Goal: Transaction & Acquisition: Subscribe to service/newsletter

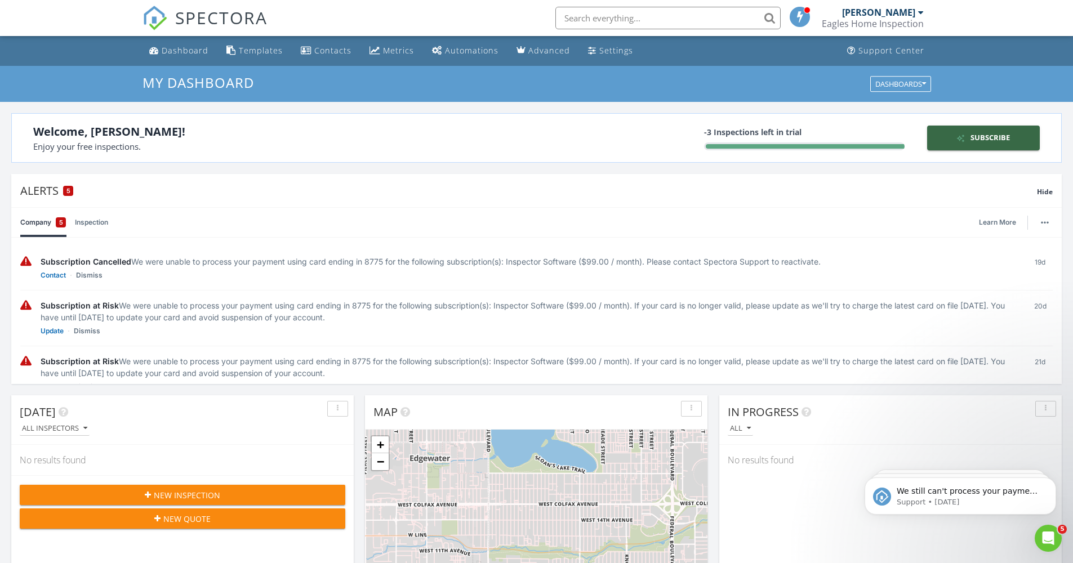
click at [736, 133] on div "-3 Inspections left in trial" at bounding box center [804, 132] width 200 height 12
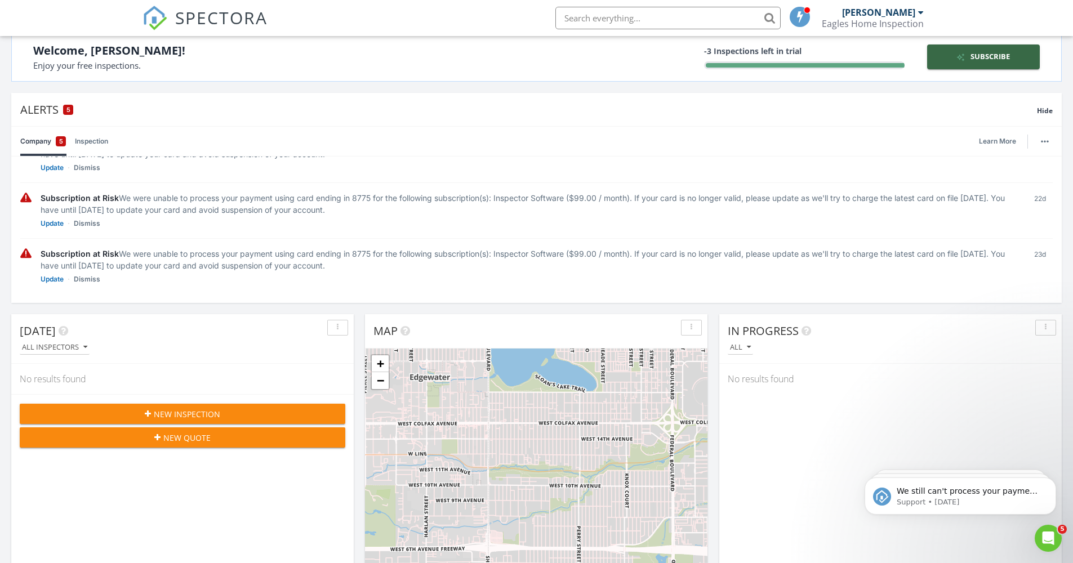
scroll to position [126, 0]
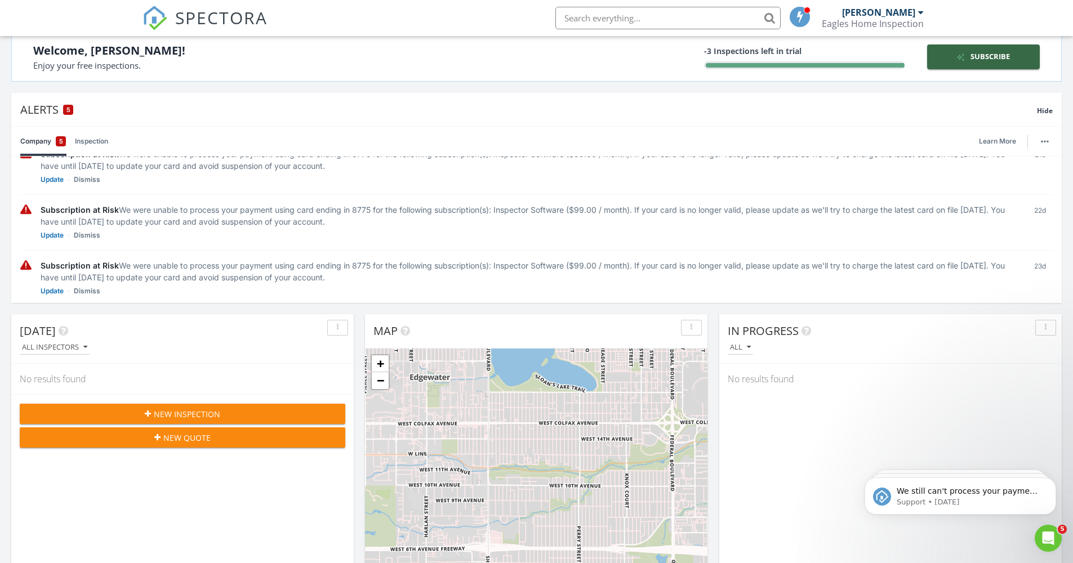
click at [176, 407] on button "New Inspection" at bounding box center [182, 414] width 325 height 20
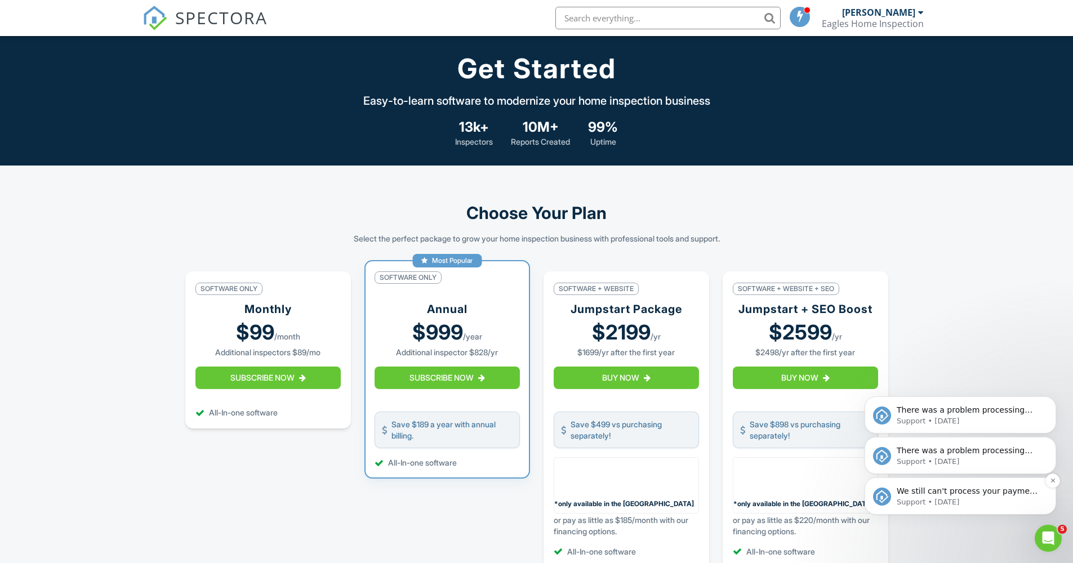
click at [995, 496] on p "We still can't process your payment using your card XXXX8775 (exp. 2027-7). If …" at bounding box center [968, 491] width 145 height 11
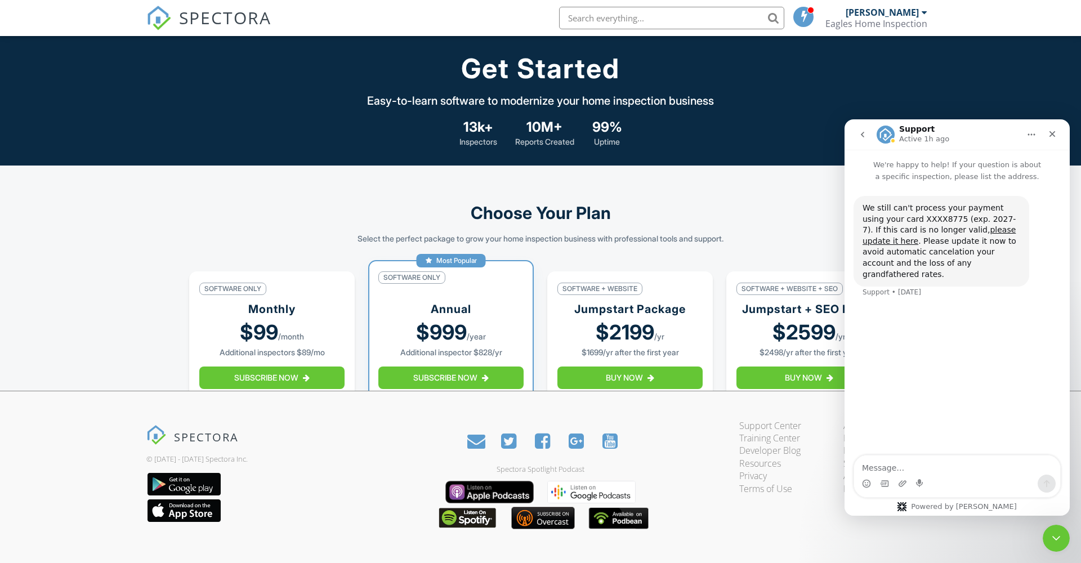
click at [855, 130] on button "go back" at bounding box center [862, 134] width 21 height 21
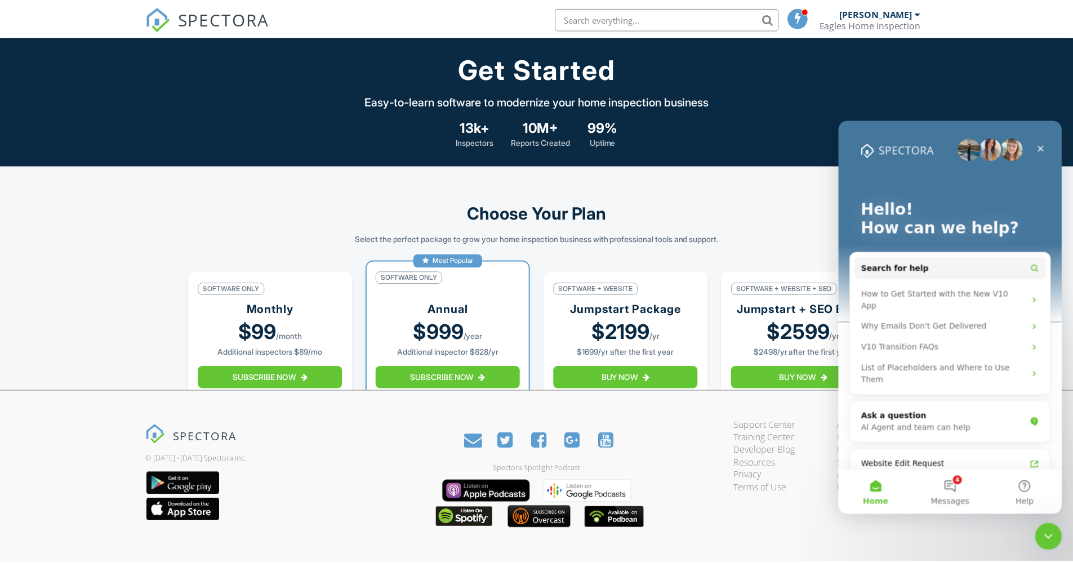
scroll to position [10, 0]
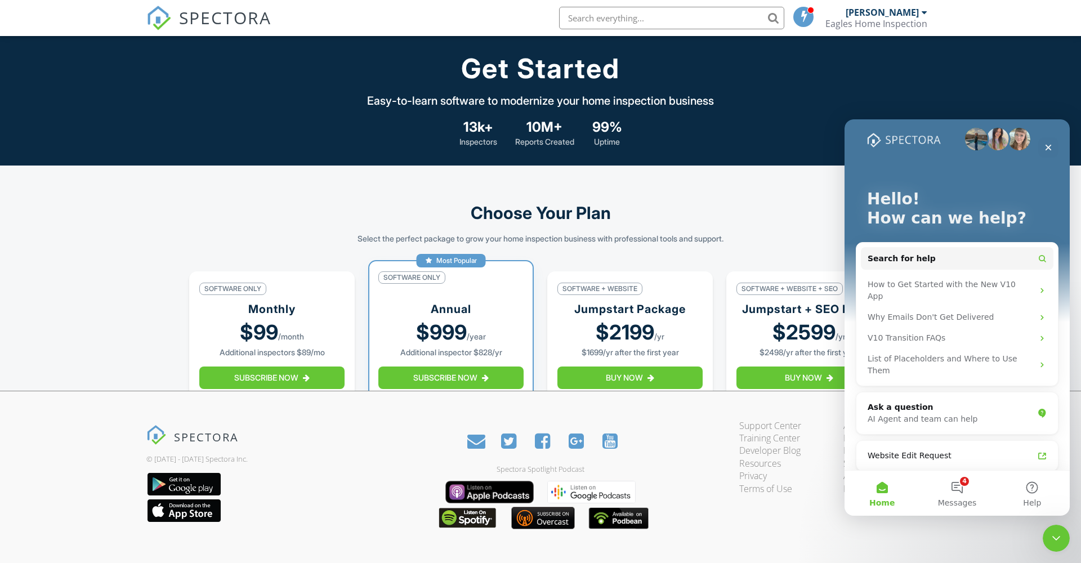
click at [1060, 146] on div "Hello! How can we help? Search for help How to Get Started with the New V10 App…" at bounding box center [957, 428] width 225 height 637
click at [1057, 149] on div "Close" at bounding box center [1048, 147] width 20 height 20
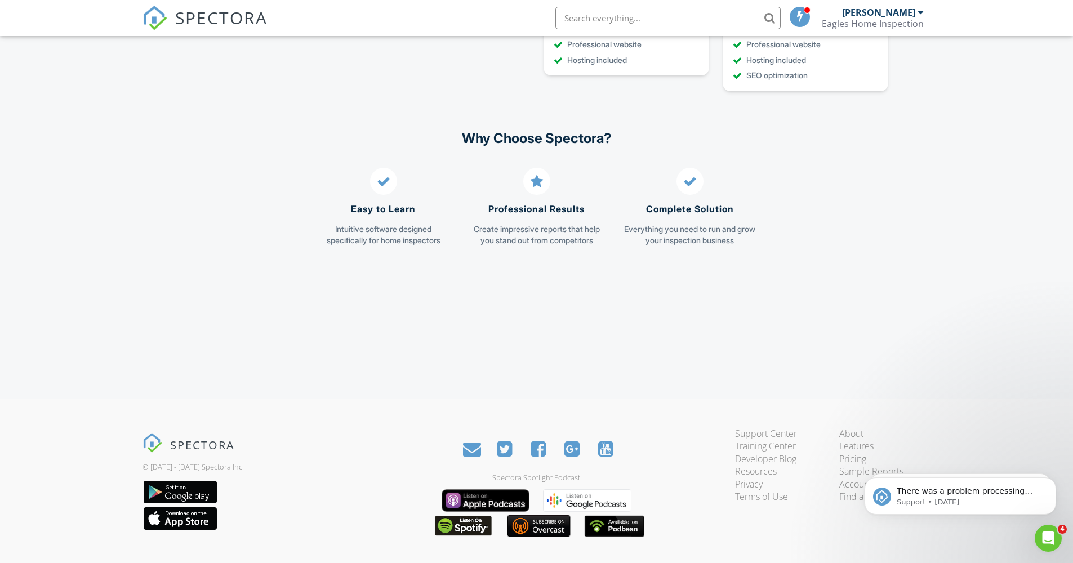
scroll to position [0, 0]
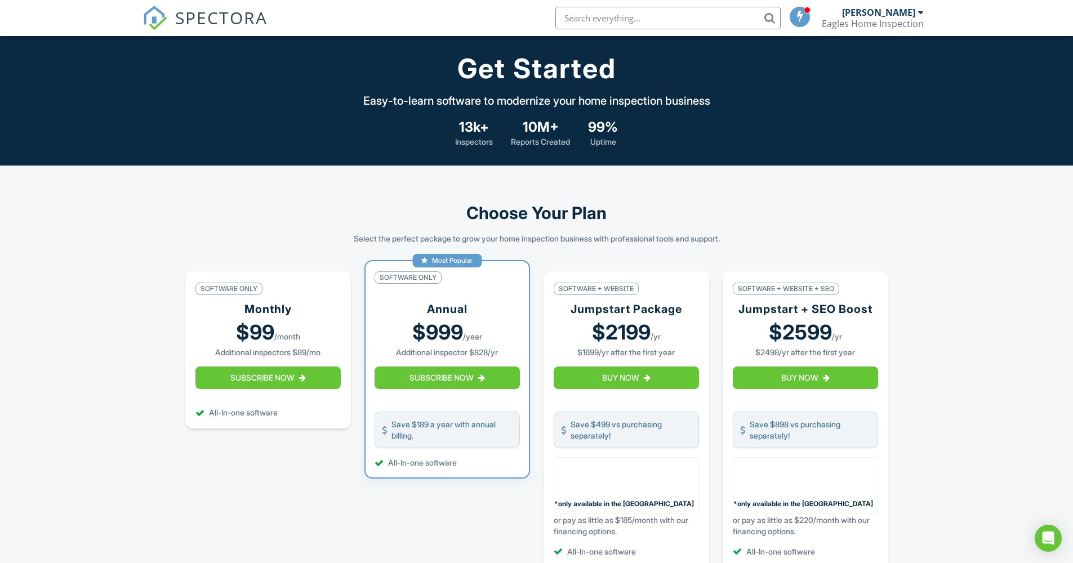
drag, startPoint x: 316, startPoint y: 397, endPoint x: 322, endPoint y: 392, distance: 7.2
click at [317, 389] on button "Subscribe Now" at bounding box center [267, 378] width 145 height 23
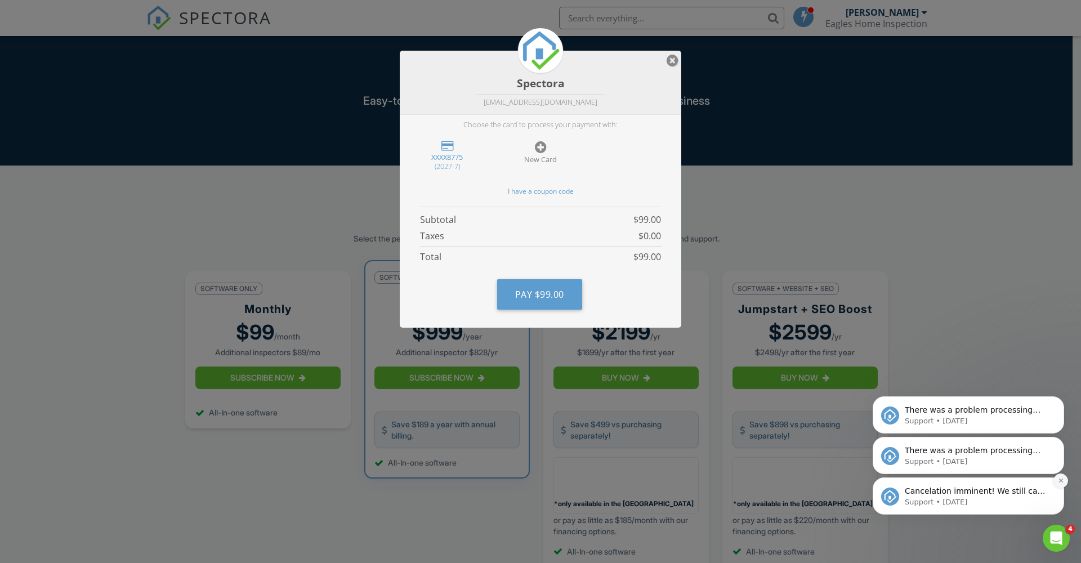
click at [1056, 481] on button "Dismiss notification" at bounding box center [1060, 481] width 15 height 15
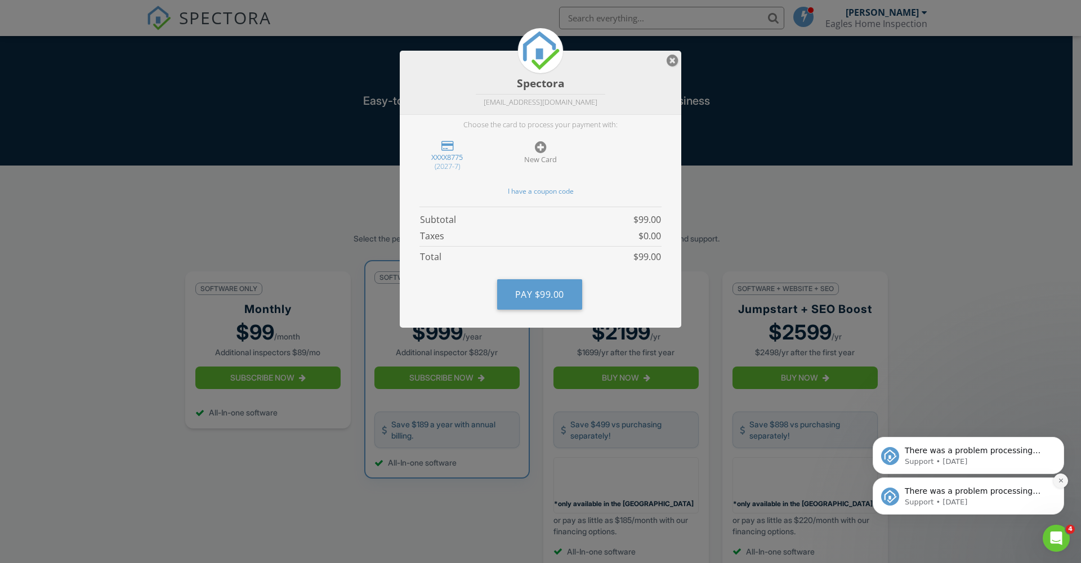
click at [1058, 480] on icon "Dismiss notification" at bounding box center [1061, 480] width 6 height 6
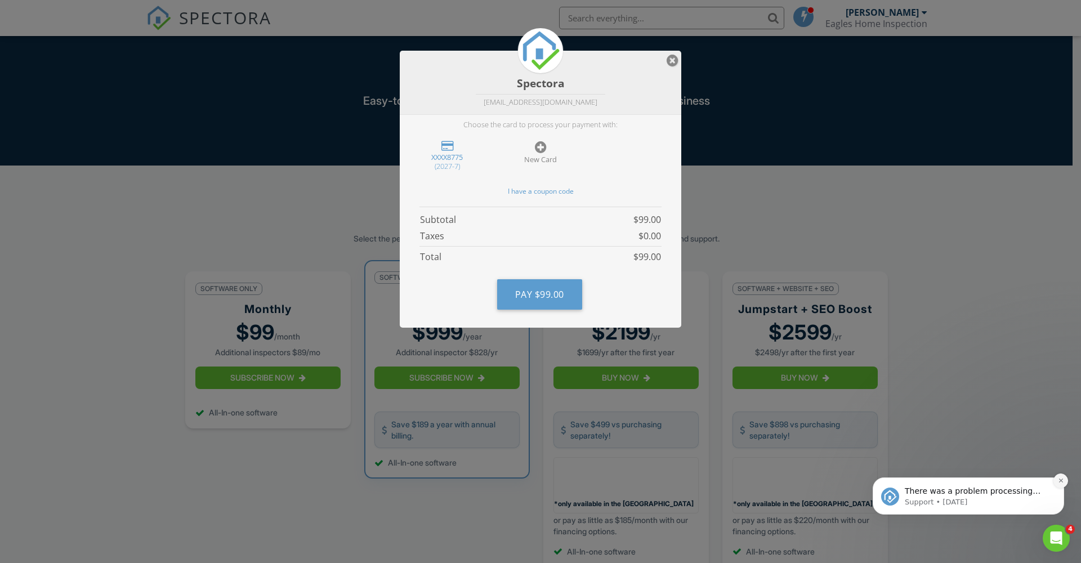
click at [1060, 480] on icon "Dismiss notification" at bounding box center [1061, 480] width 6 height 6
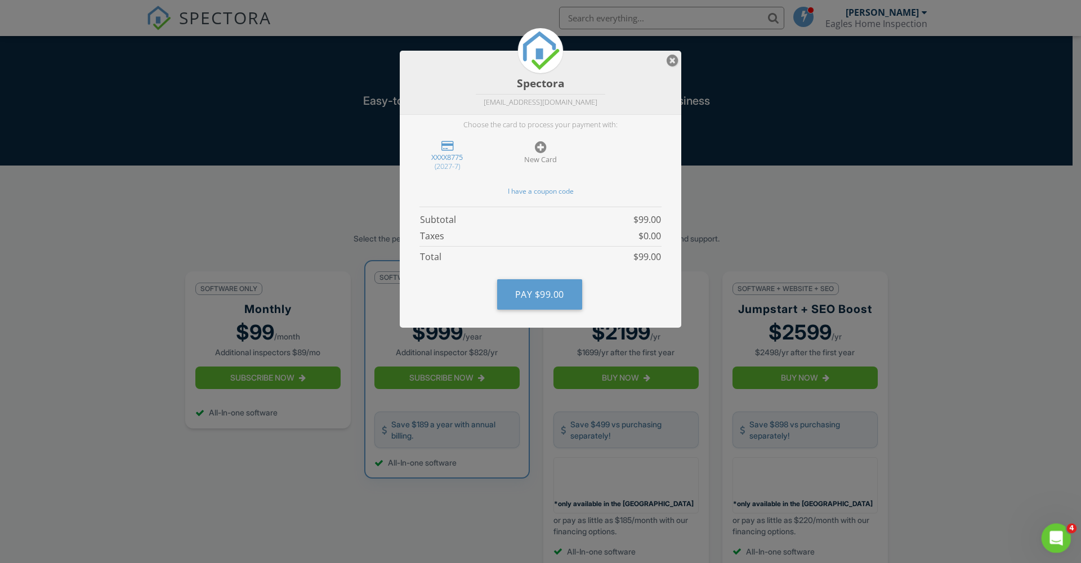
click html
click at [1061, 532] on div "Open Intercom Messenger" at bounding box center [1054, 536] width 37 height 37
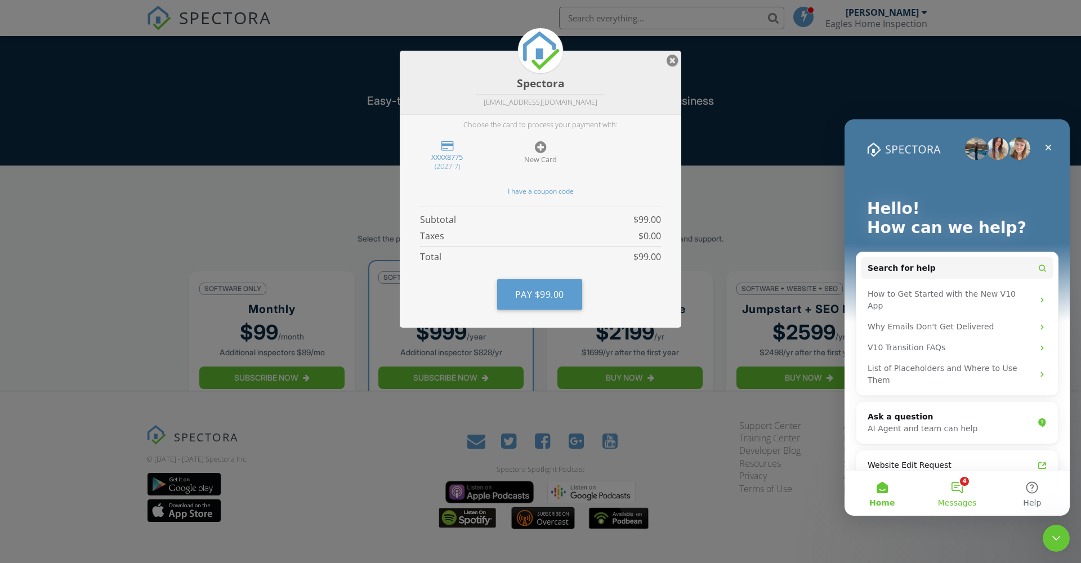
click at [989, 496] on button "4 Messages" at bounding box center [956, 493] width 75 height 45
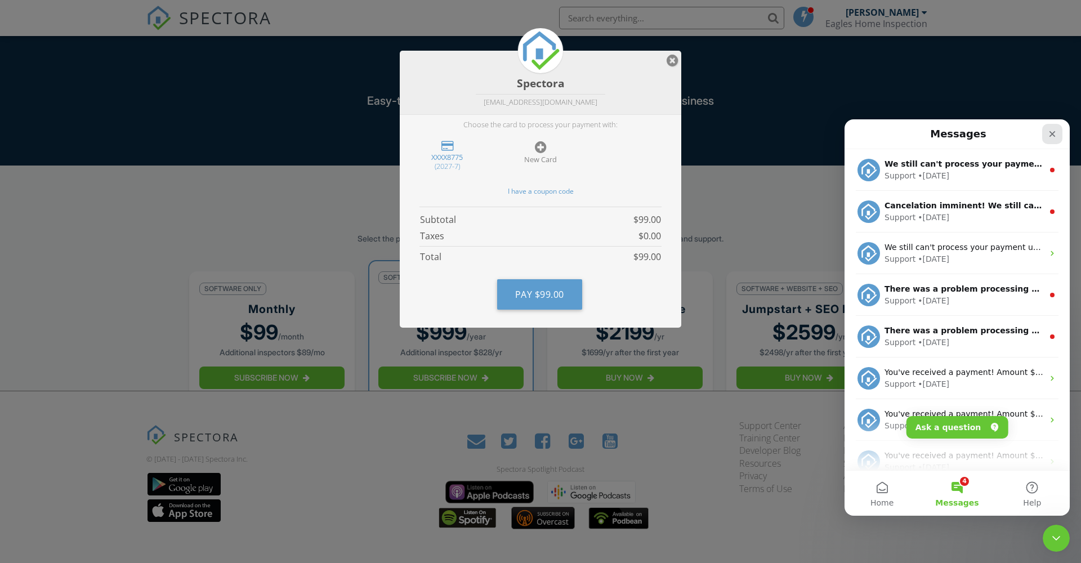
click at [1056, 135] on icon "Close" at bounding box center [1052, 134] width 9 height 9
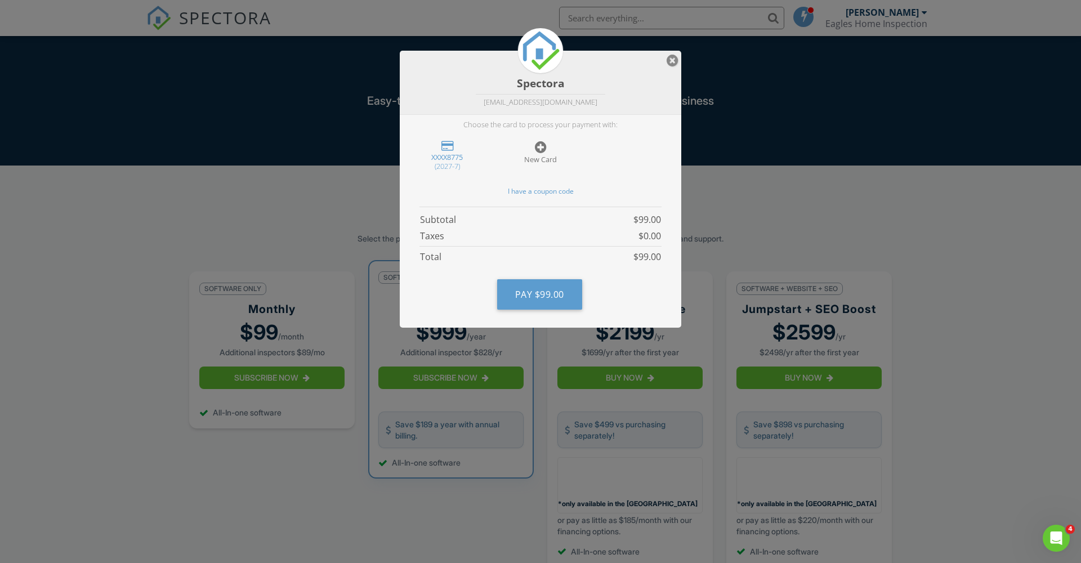
click at [552, 148] on div "New Card" at bounding box center [541, 151] width 80 height 37
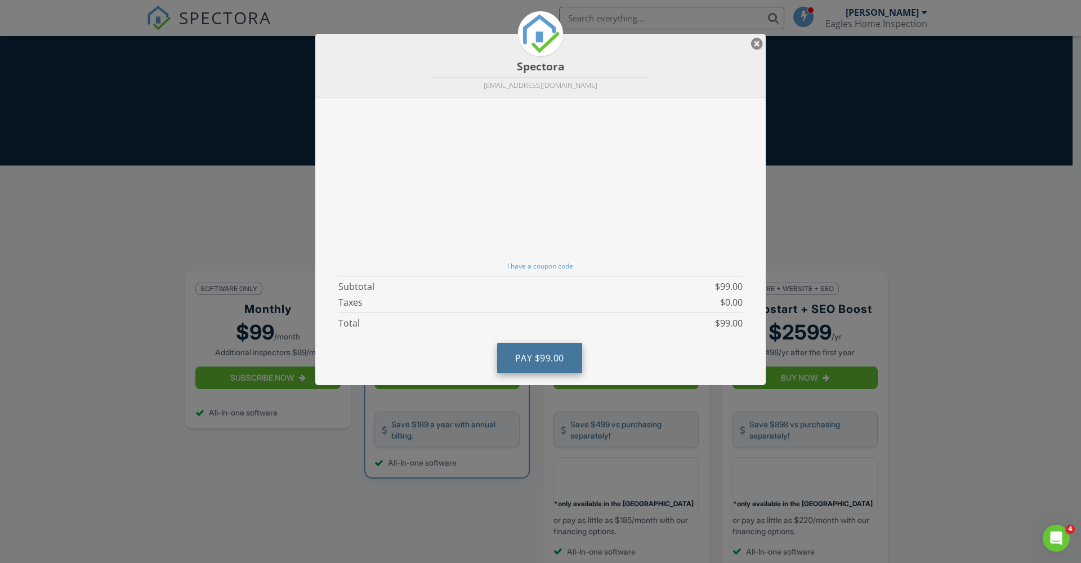
click at [568, 358] on button "Pay $99.00" at bounding box center [539, 358] width 85 height 30
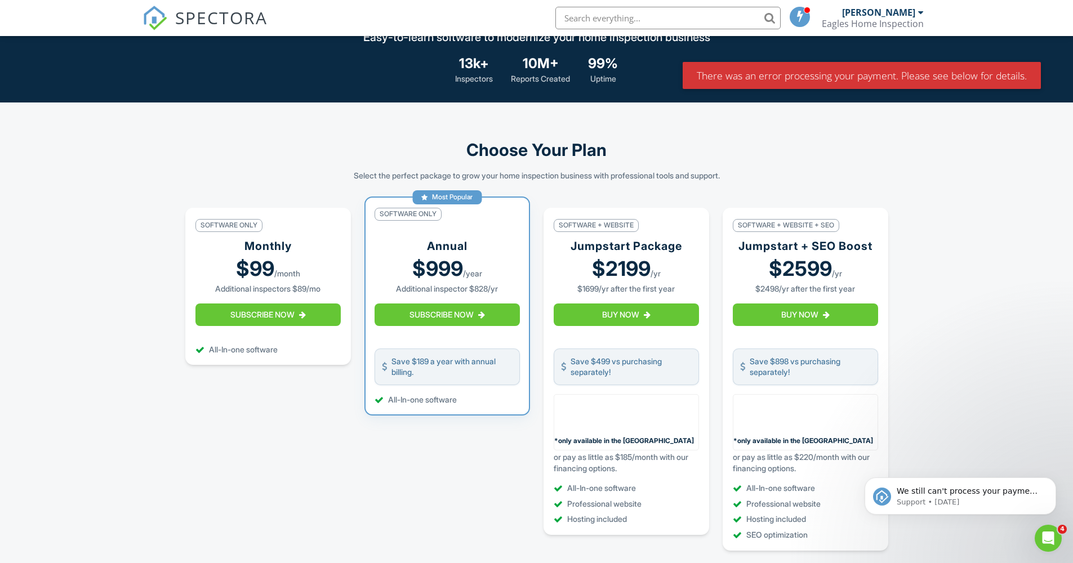
scroll to position [238, 0]
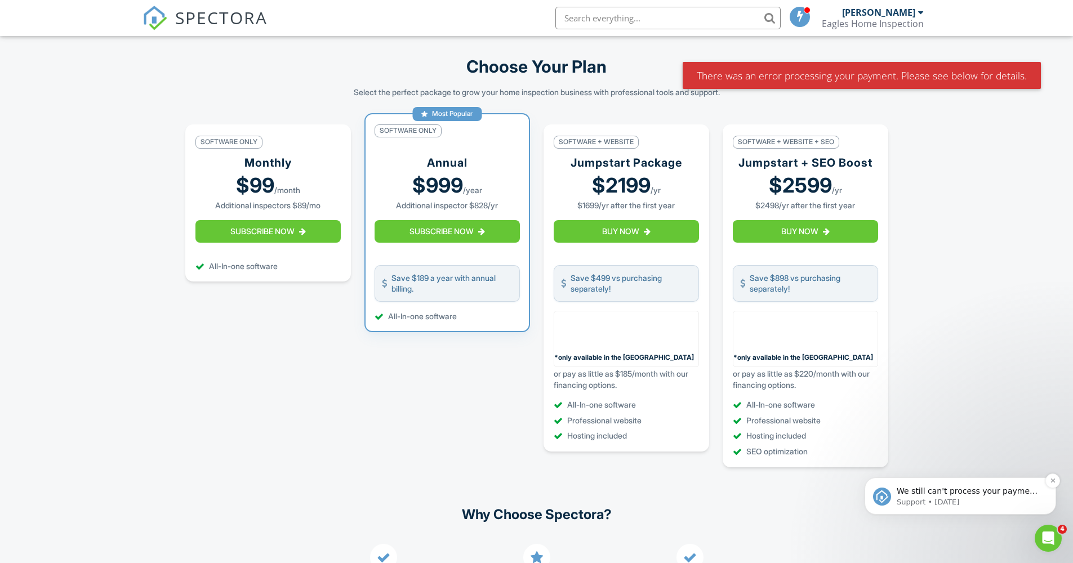
click at [1004, 512] on div "We still can't process your payment using your card XXXX8775 (exp. 2027-7) so w…" at bounding box center [959, 495] width 191 height 37
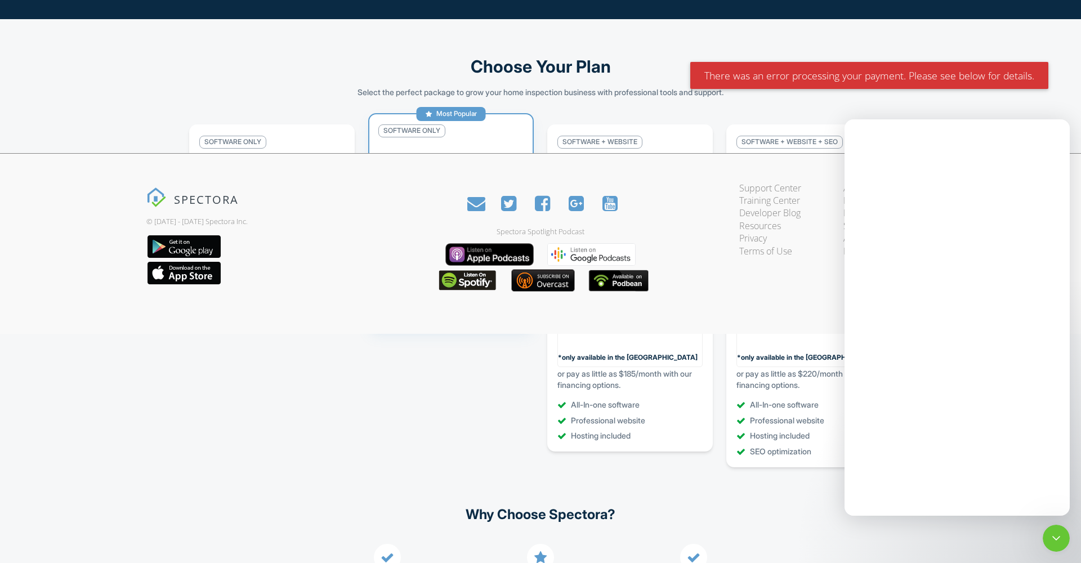
scroll to position [0, 0]
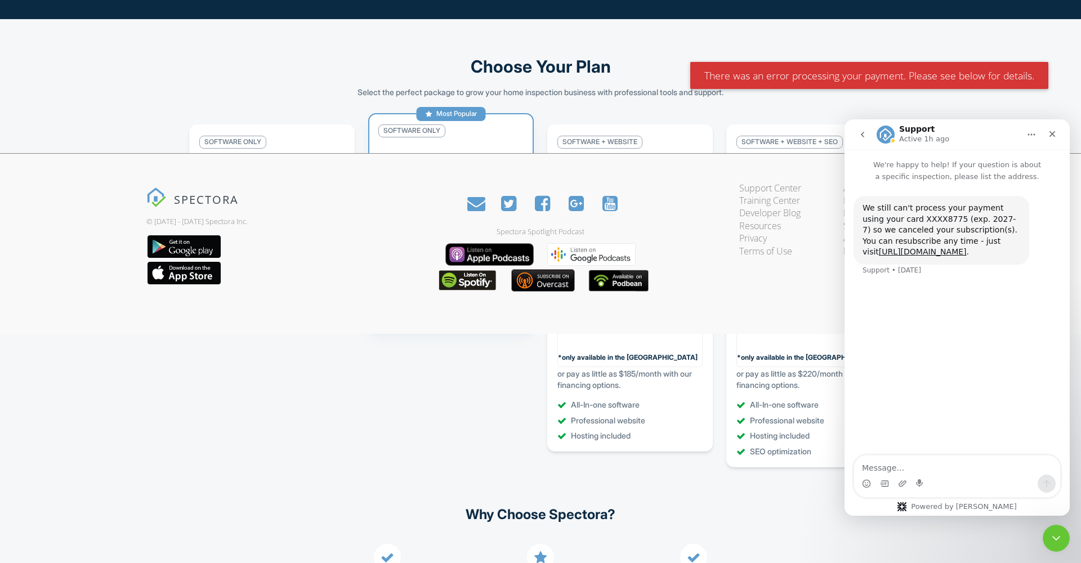
click at [858, 139] on icon "go back" at bounding box center [862, 134] width 9 height 9
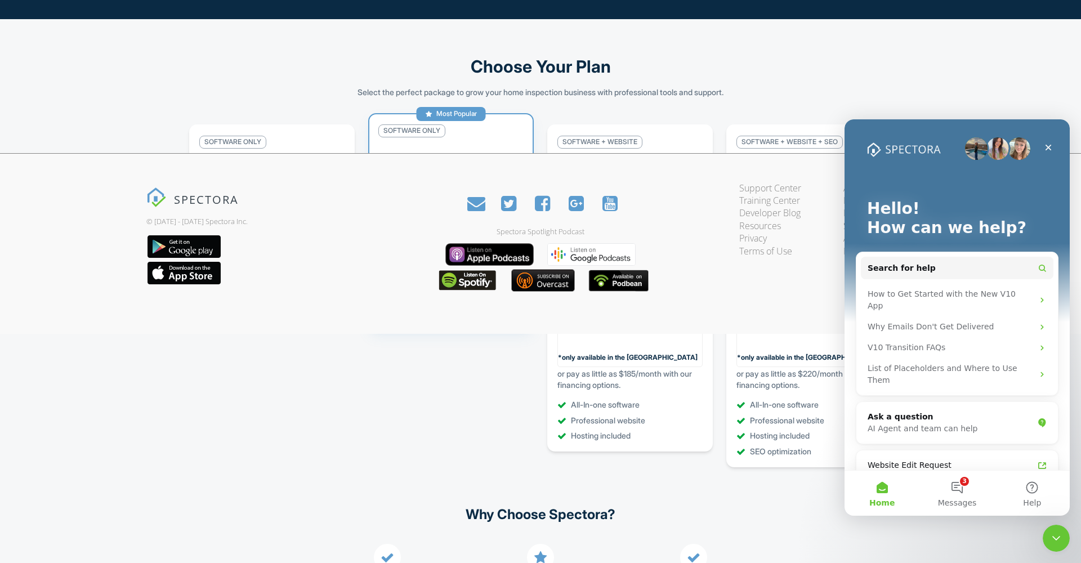
click at [193, 424] on li "Software Only Monthly $99 /month Additional inspectors $89/mo Subscribe Now All…" at bounding box center [272, 295] width 166 height 342
click at [1047, 146] on icon "Close" at bounding box center [1049, 148] width 6 height 6
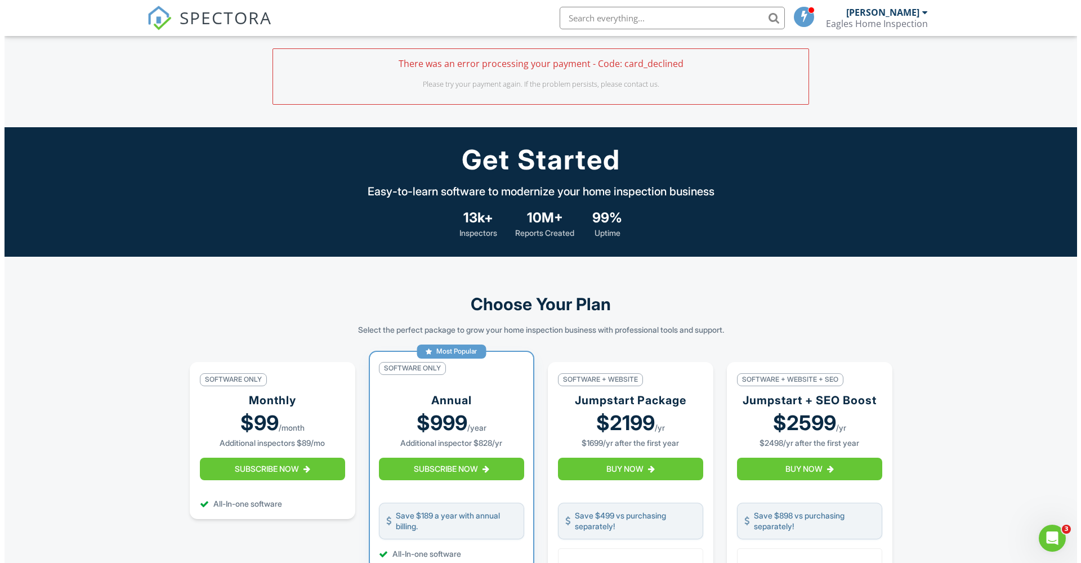
scroll to position [2, 0]
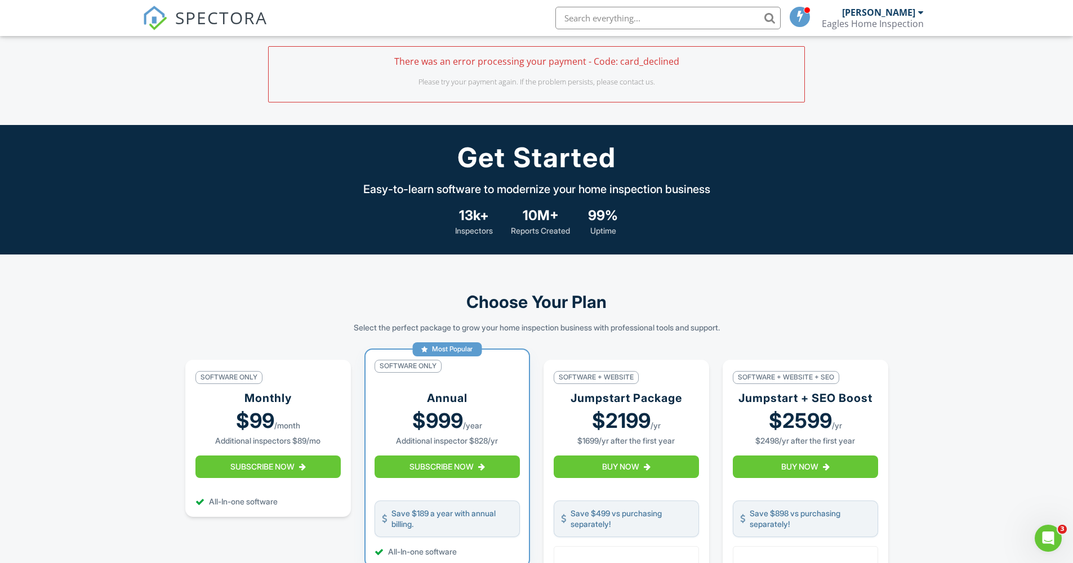
click at [254, 478] on button "Subscribe Now" at bounding box center [267, 467] width 145 height 23
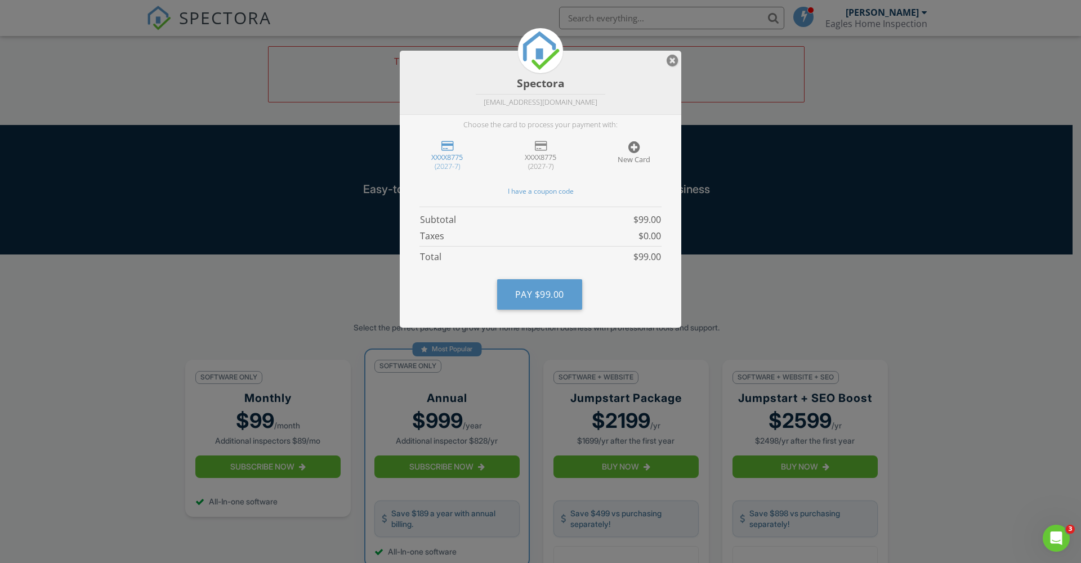
click at [642, 155] on div "New Card" at bounding box center [634, 159] width 71 height 9
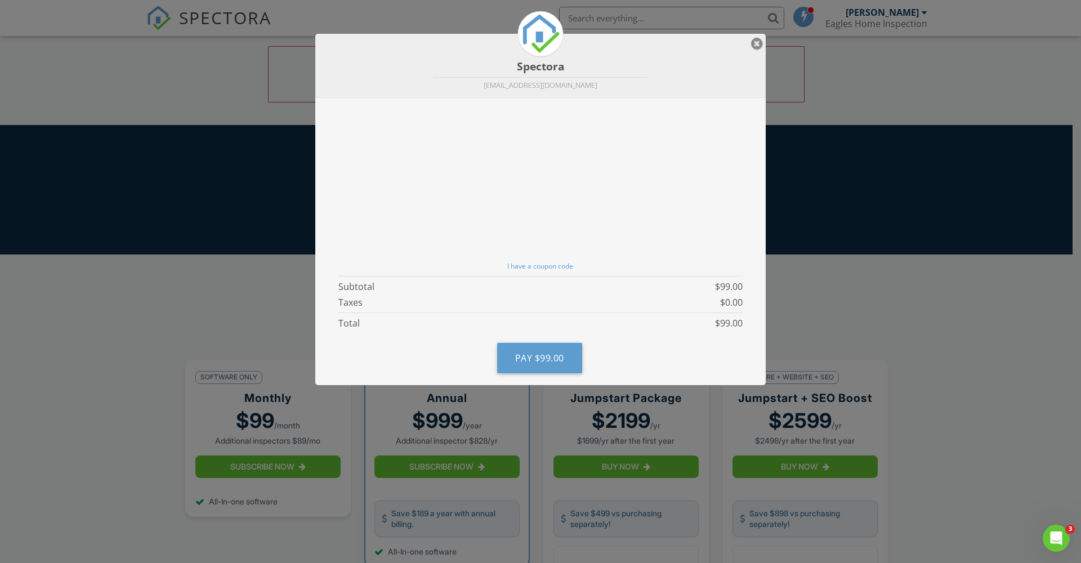
scroll to position [0, 0]
click at [560, 364] on button "Pay $99.00" at bounding box center [539, 358] width 85 height 30
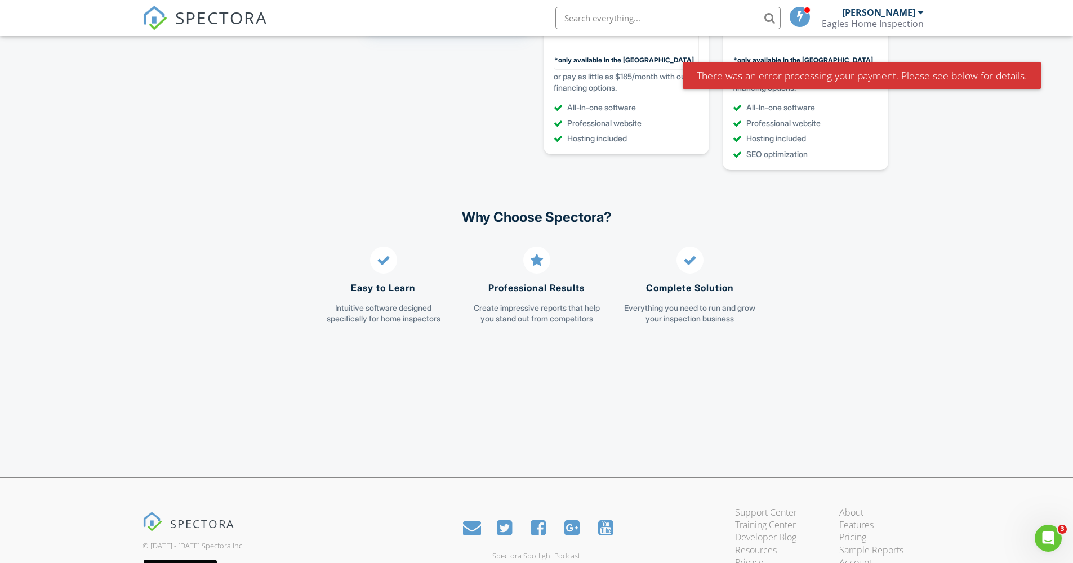
scroll to position [635, 0]
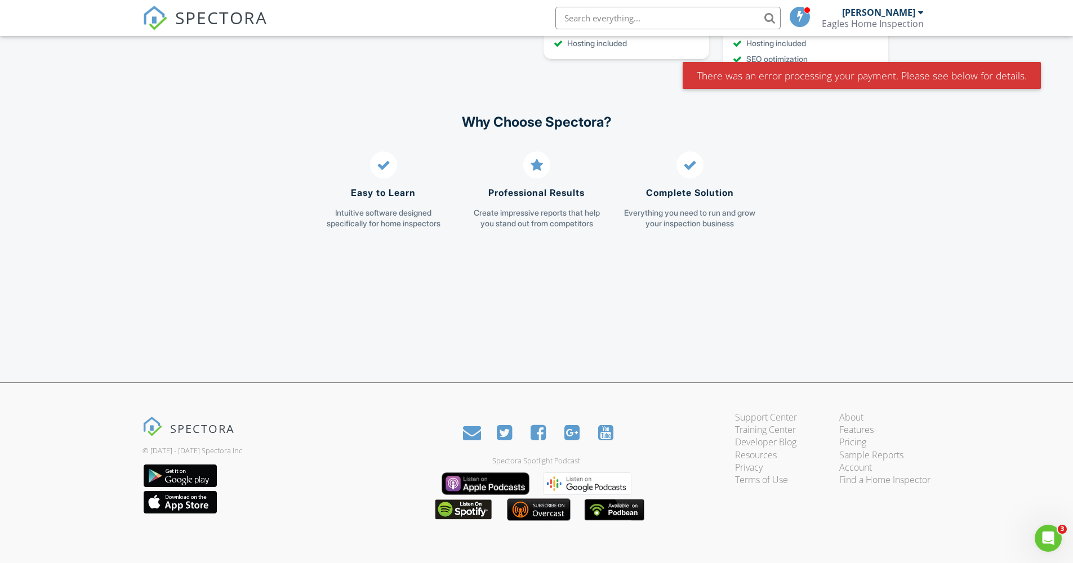
click at [908, 80] on div "There was an error processing your payment. Please see below for details." at bounding box center [861, 75] width 358 height 27
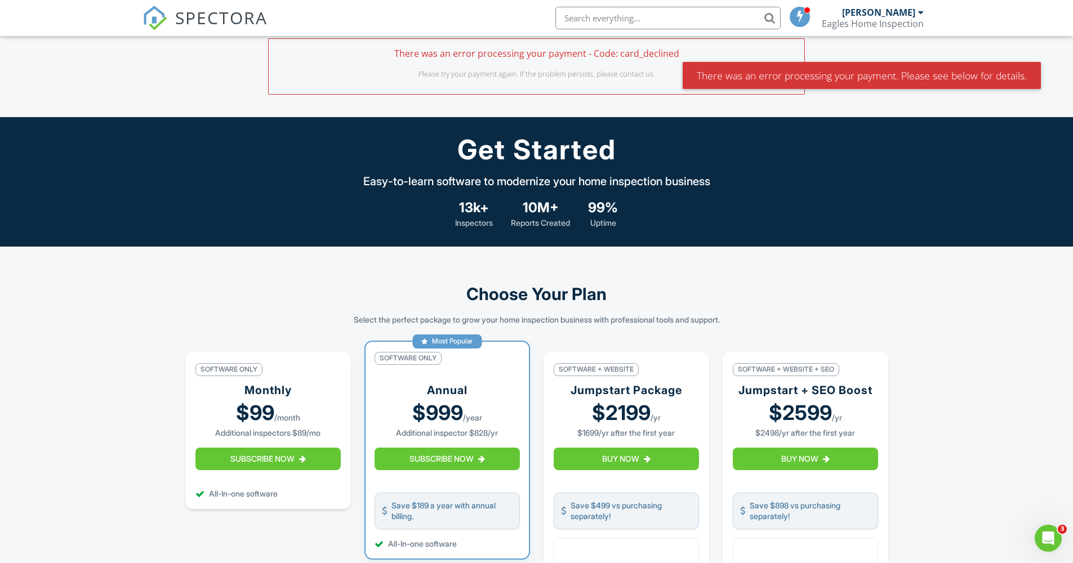
scroll to position [0, 0]
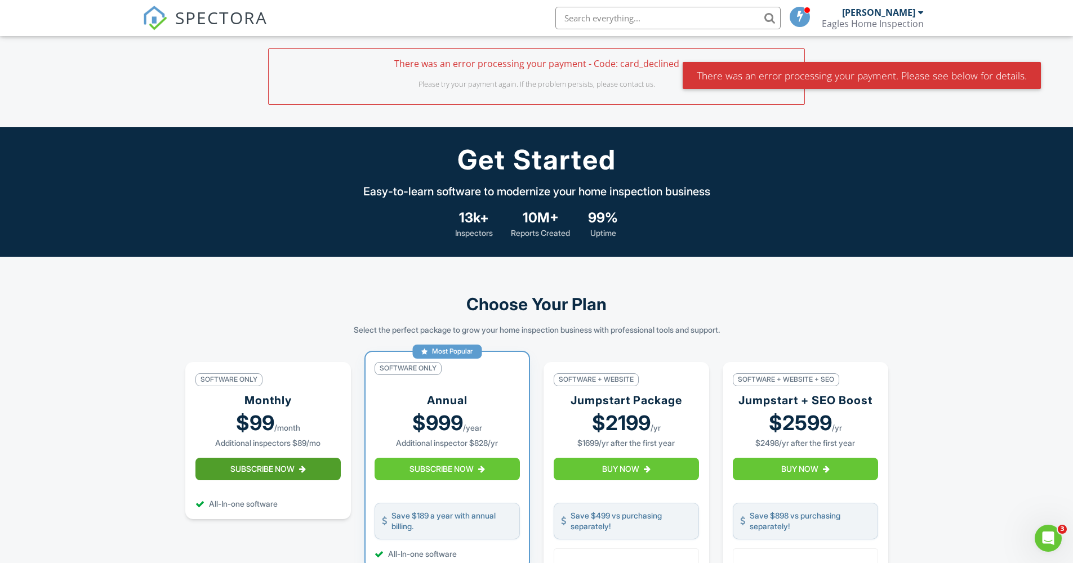
click at [293, 480] on button "Subscribe Now" at bounding box center [267, 469] width 145 height 23
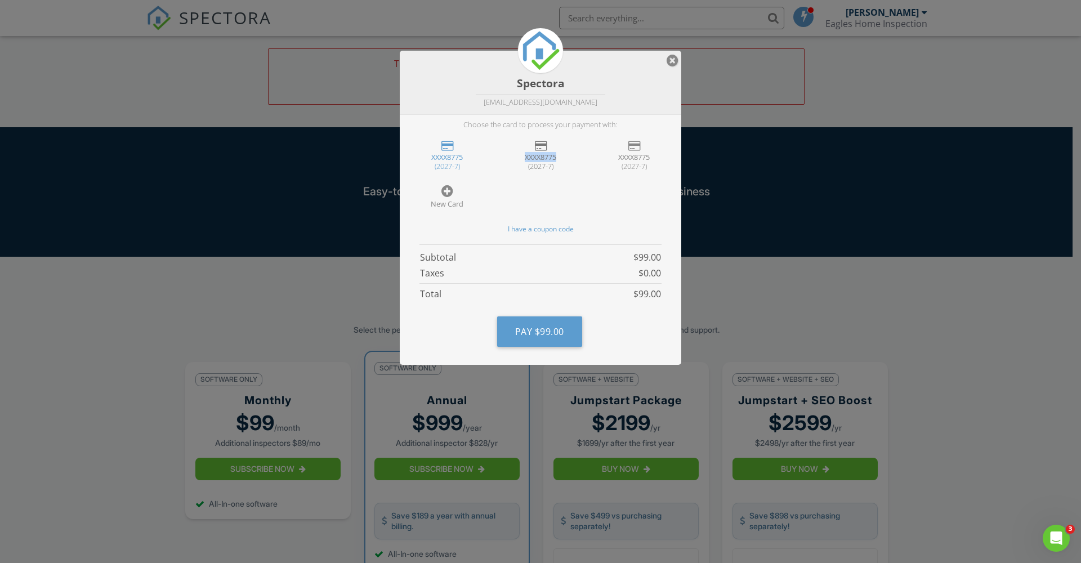
click at [540, 153] on div "XXXX8775" at bounding box center [540, 157] width 71 height 9
click at [457, 157] on div "XXXX8775" at bounding box center [447, 157] width 71 height 9
click at [549, 144] on div "XXXX8775 (2027-7)" at bounding box center [541, 155] width 80 height 44
click at [548, 145] on div "XXXX8775 (2027-7)" at bounding box center [541, 155] width 80 height 44
click at [464, 163] on div "(2027-7)" at bounding box center [447, 166] width 71 height 9
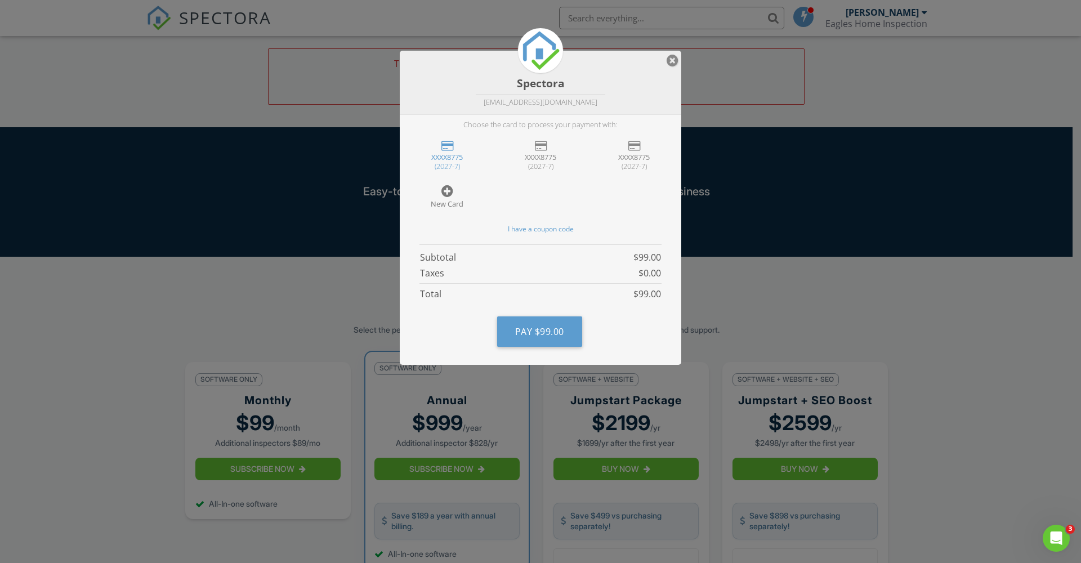
click at [441, 196] on div at bounding box center [447, 191] width 12 height 14
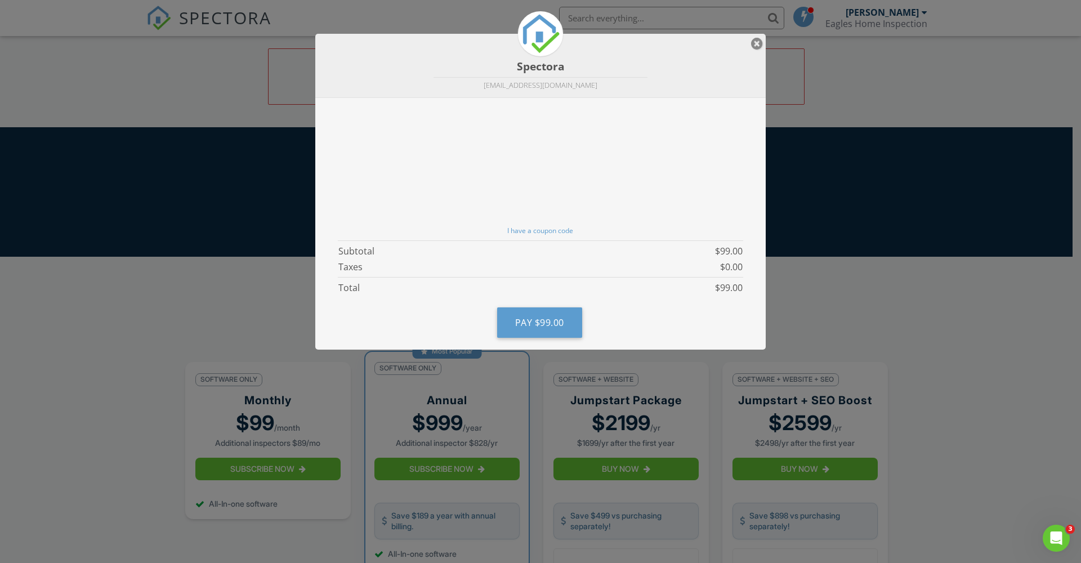
click at [748, 34] on div "Spectora [EMAIL_ADDRESS][DOMAIN_NAME]" at bounding box center [540, 66] width 450 height 64
click at [751, 35] on div "Spectora [EMAIL_ADDRESS][DOMAIN_NAME]" at bounding box center [540, 66] width 450 height 64
click at [752, 48] on div at bounding box center [757, 44] width 12 height 14
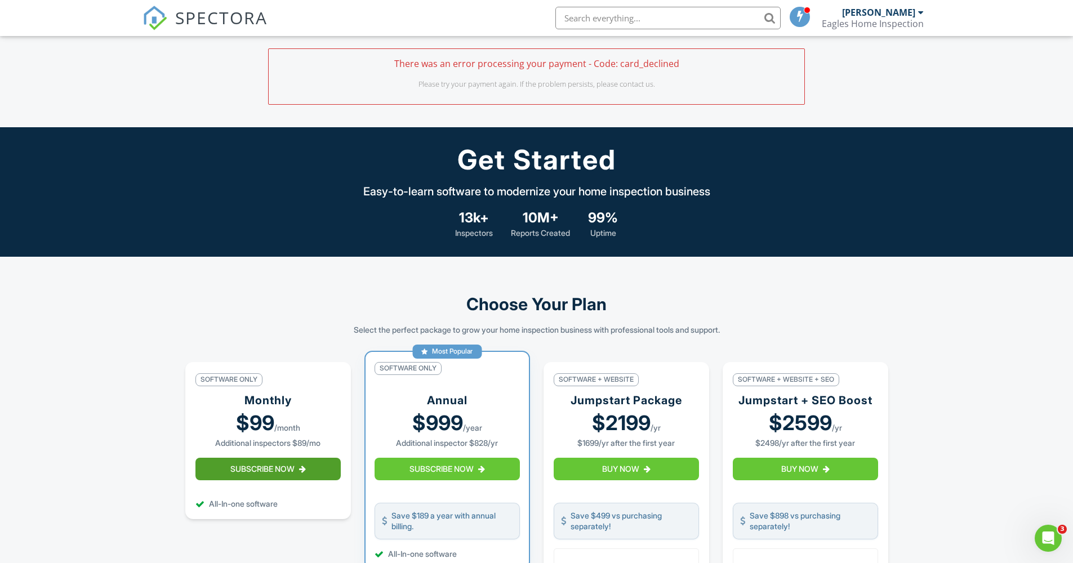
click at [318, 480] on button "Subscribe Now" at bounding box center [267, 469] width 145 height 23
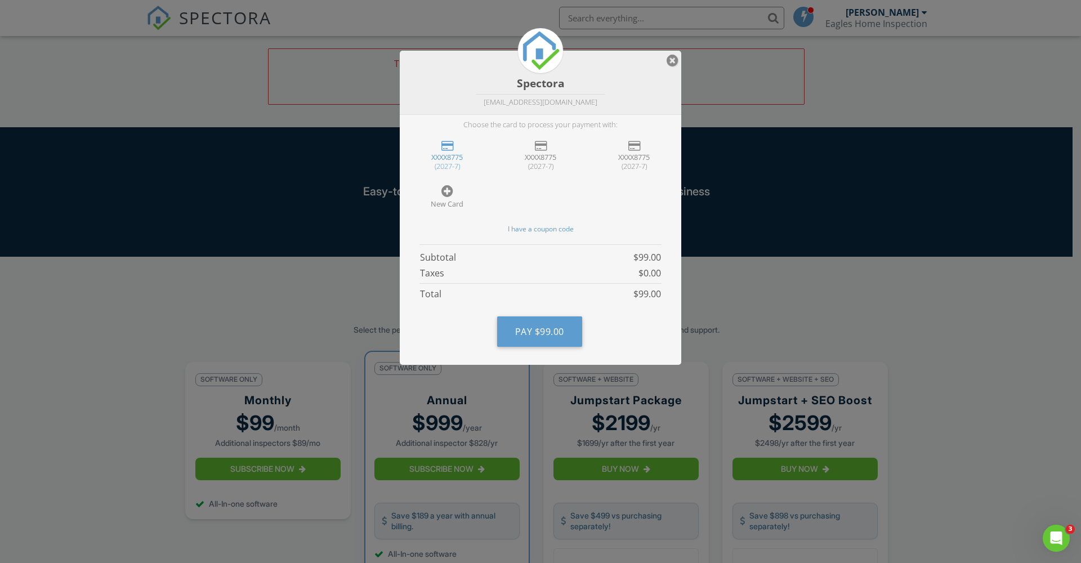
click at [464, 155] on div "XXXX8775" at bounding box center [447, 157] width 71 height 9
click at [538, 149] on div at bounding box center [541, 145] width 12 height 11
click at [628, 145] on div at bounding box center [634, 145] width 12 height 11
click at [458, 154] on div "XXXX8775" at bounding box center [447, 157] width 71 height 9
click at [450, 148] on div at bounding box center [447, 145] width 12 height 11
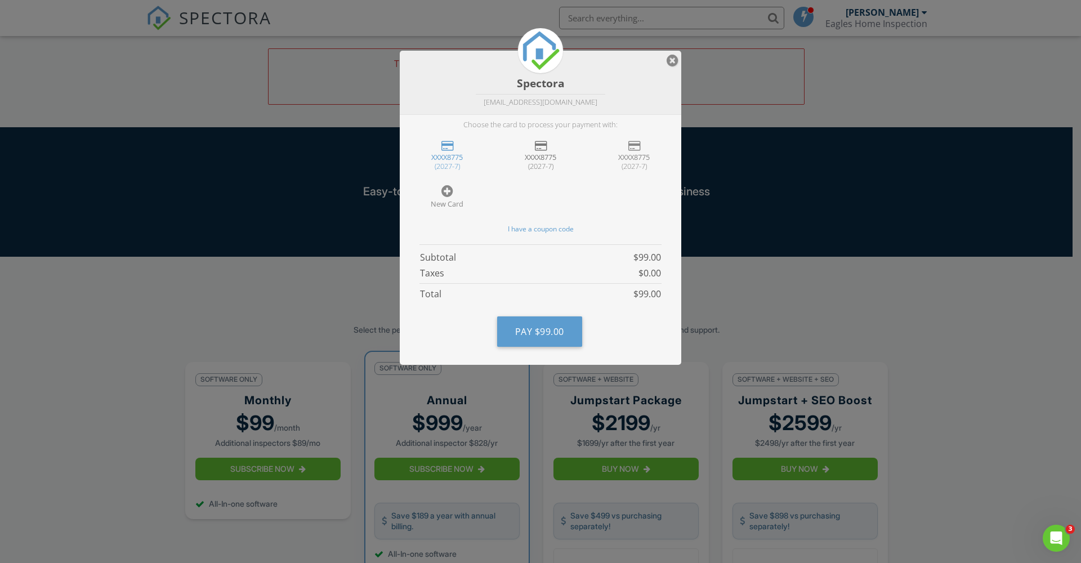
click at [530, 144] on div "XXXX8775 (2027-7)" at bounding box center [541, 155] width 80 height 44
drag, startPoint x: 595, startPoint y: 159, endPoint x: 642, endPoint y: 151, distance: 47.5
click at [602, 155] on div "XXXX8775 (2027-7)" at bounding box center [634, 155] width 80 height 44
click at [655, 150] on div "XXXX8775 (2027-7)" at bounding box center [634, 155] width 80 height 44
click at [517, 157] on div "XXXX8775" at bounding box center [540, 157] width 71 height 9
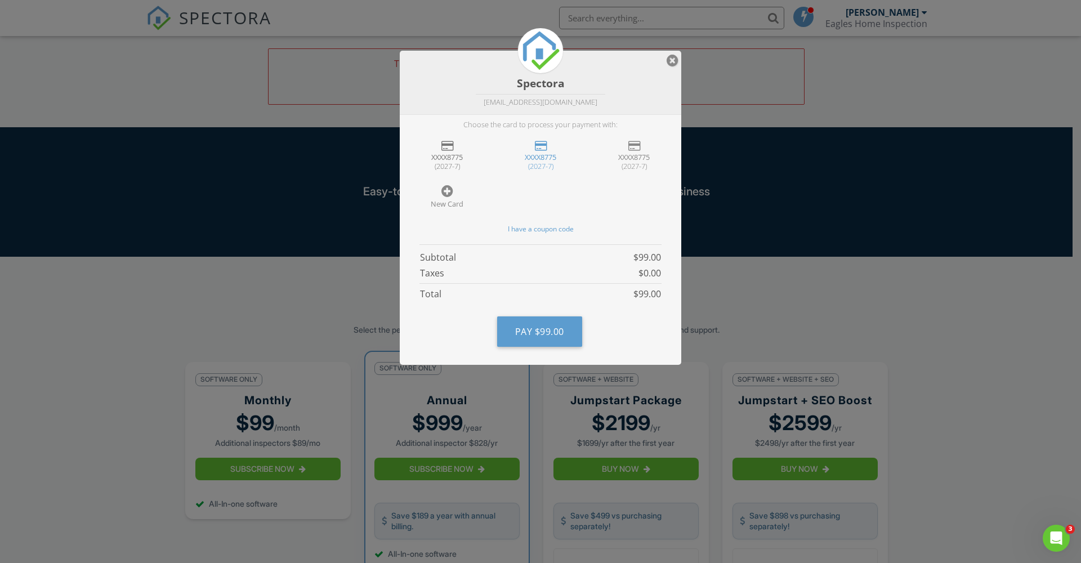
click at [459, 157] on div "XXXX8775" at bounding box center [447, 157] width 71 height 9
click at [444, 193] on div at bounding box center [447, 191] width 12 height 14
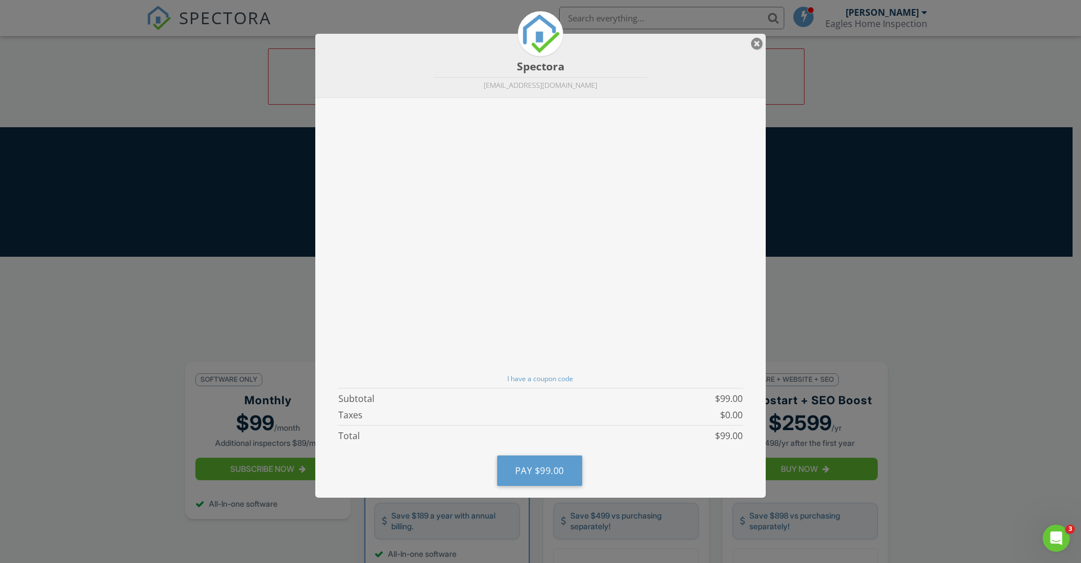
click at [757, 43] on div at bounding box center [757, 44] width 12 height 14
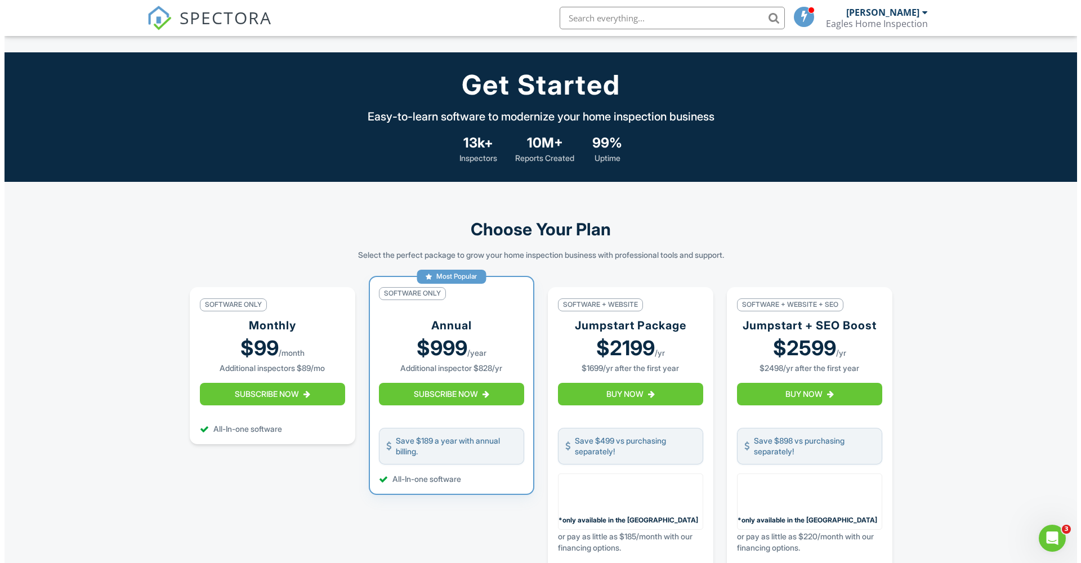
scroll to position [140, 0]
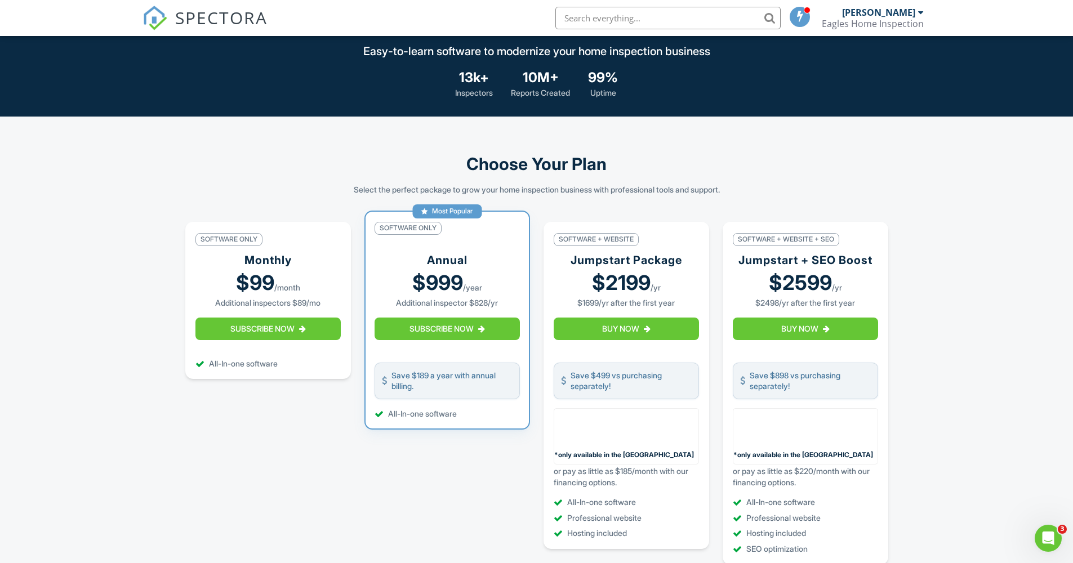
click at [851, 23] on div "Eagles Home Inspection" at bounding box center [872, 23] width 102 height 11
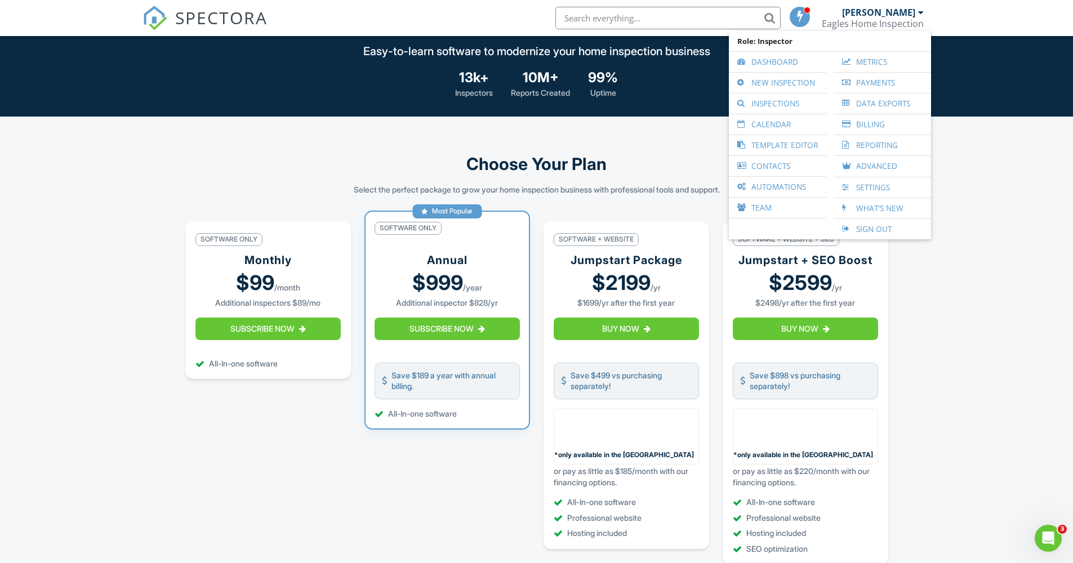
click at [788, 16] on li at bounding box center [801, 18] width 32 height 36
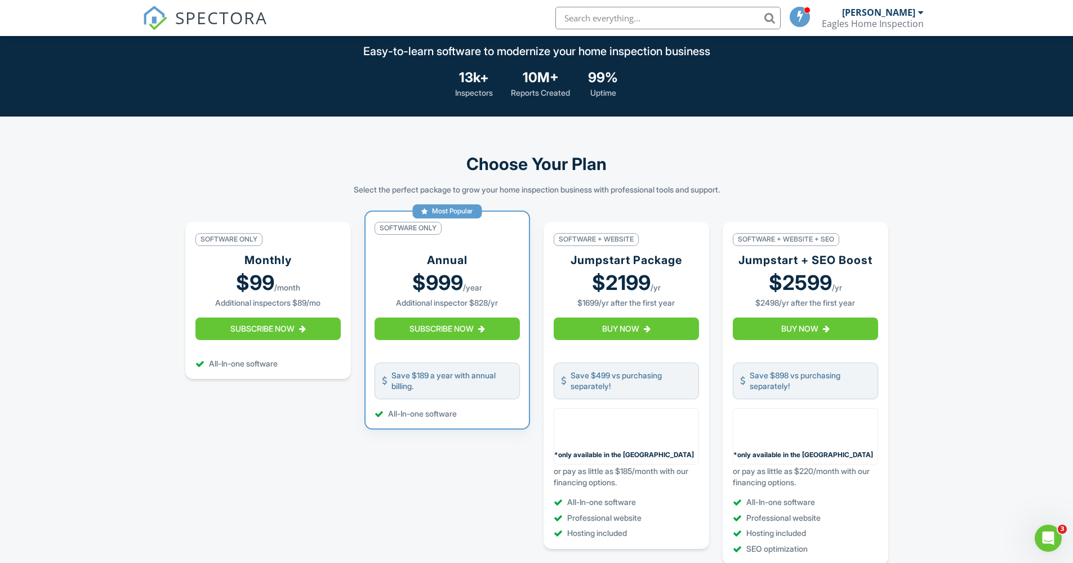
click at [797, 14] on span at bounding box center [799, 16] width 11 height 9
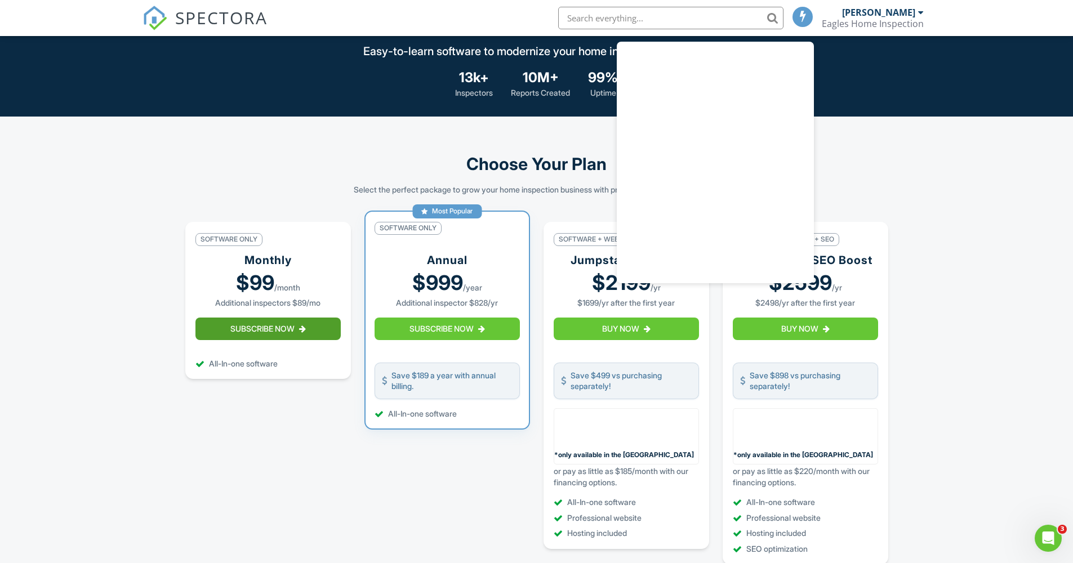
click at [275, 338] on button "Subscribe Now" at bounding box center [267, 329] width 145 height 23
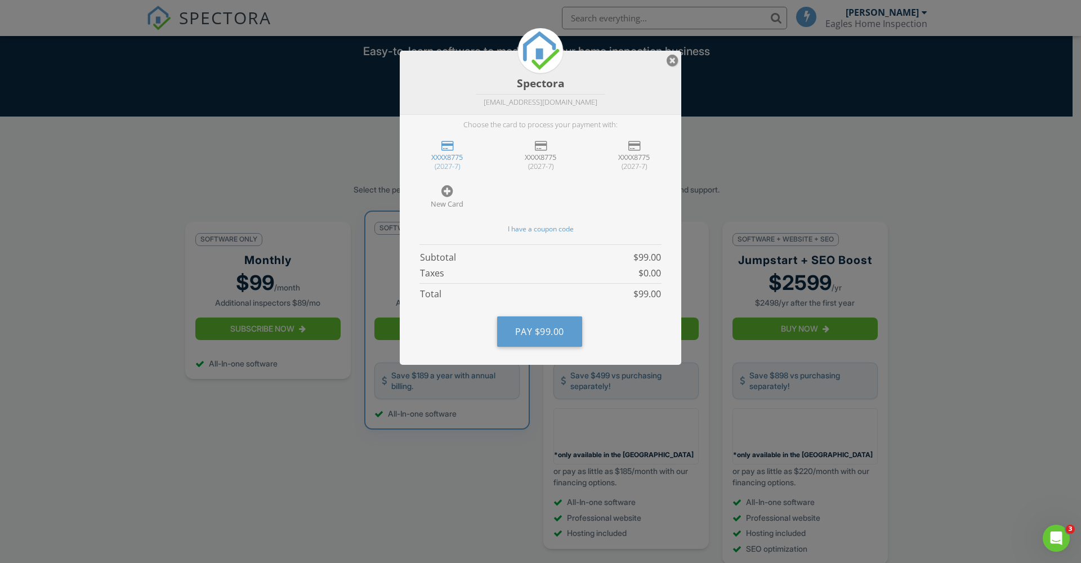
click at [452, 153] on div "XXXX8775" at bounding box center [447, 157] width 71 height 9
click at [451, 149] on div at bounding box center [447, 145] width 12 height 11
click at [452, 149] on div at bounding box center [447, 145] width 12 height 11
click at [553, 338] on button "Pay $99.00" at bounding box center [539, 331] width 85 height 30
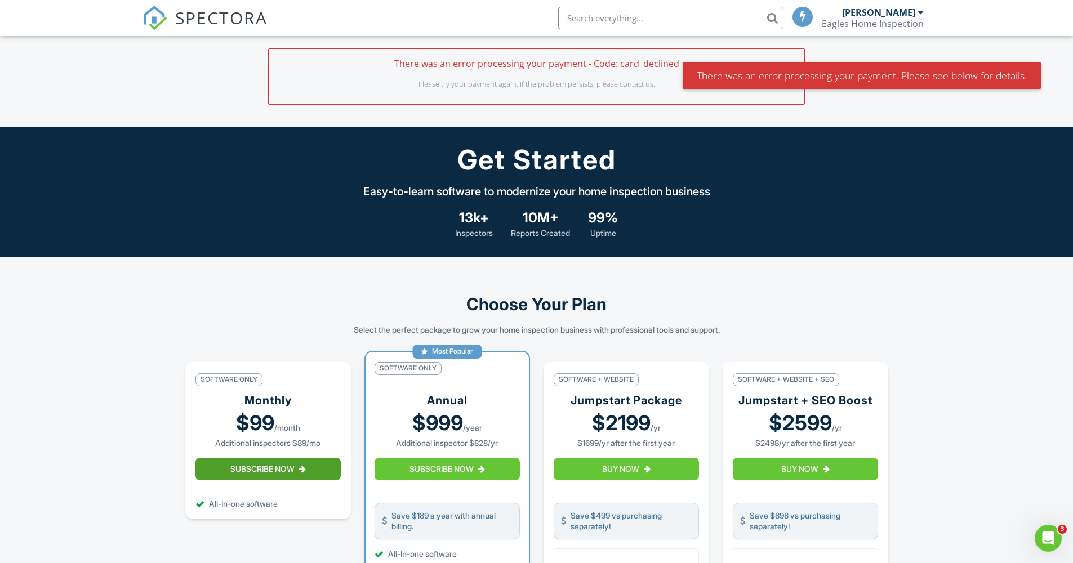
click at [284, 480] on button "Subscribe Now" at bounding box center [267, 469] width 145 height 23
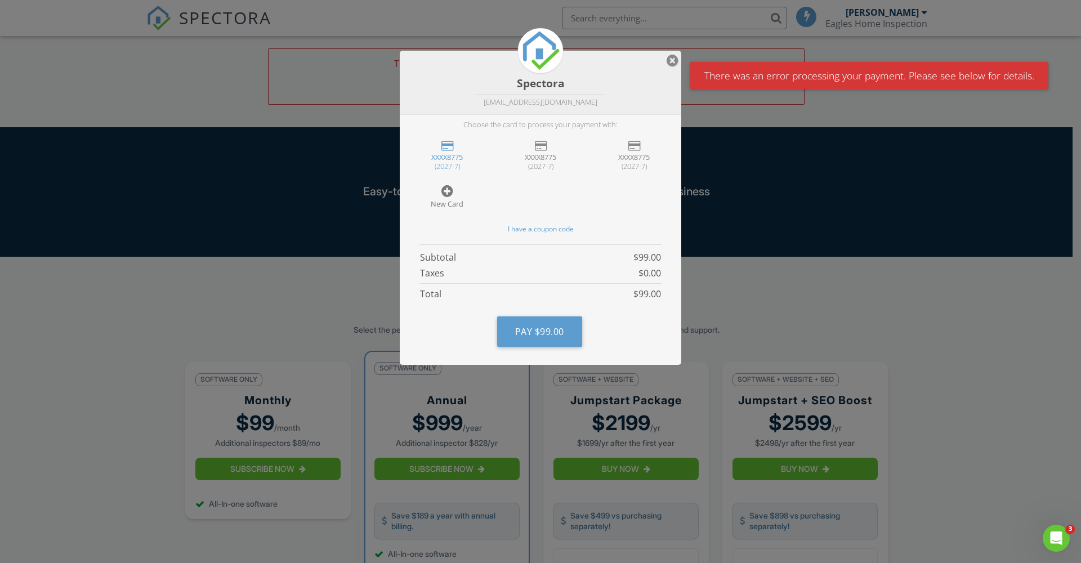
click at [448, 199] on div "New Card" at bounding box center [447, 203] width 71 height 9
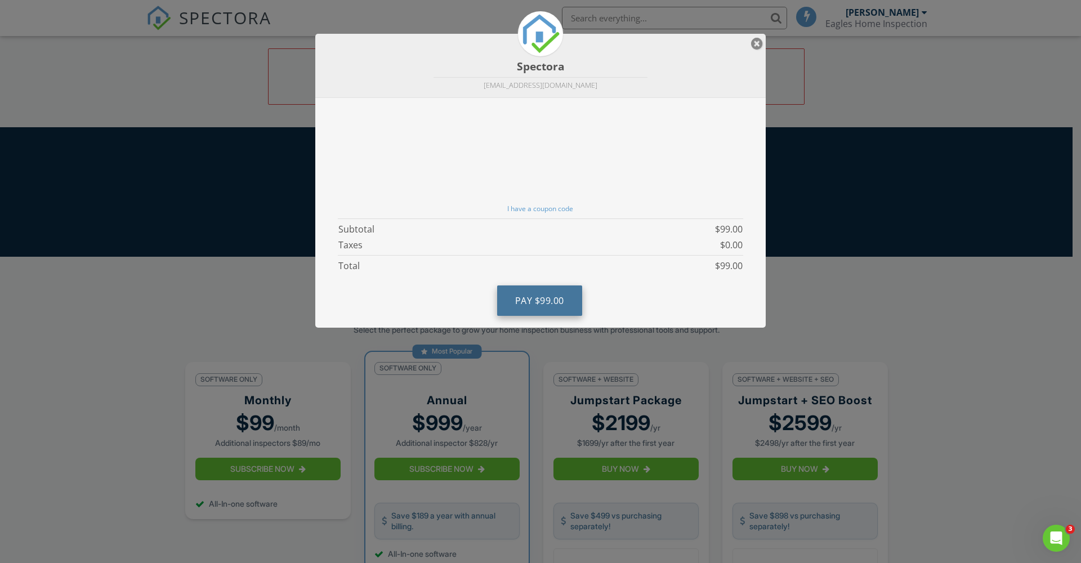
click at [534, 292] on button "Pay $99.00" at bounding box center [539, 300] width 85 height 30
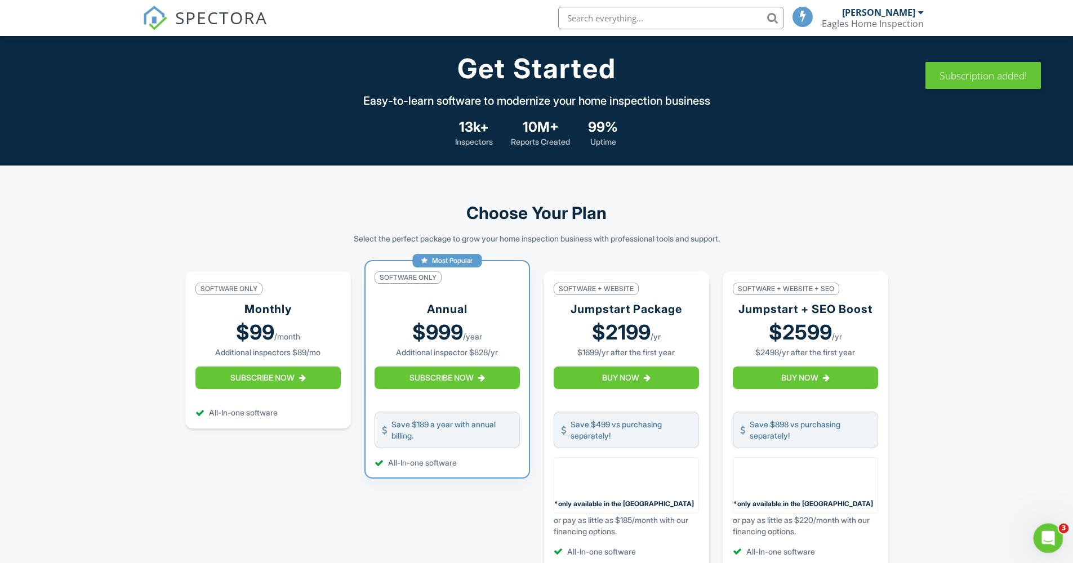
click at [1047, 540] on icon "Open Intercom Messenger" at bounding box center [1046, 537] width 19 height 19
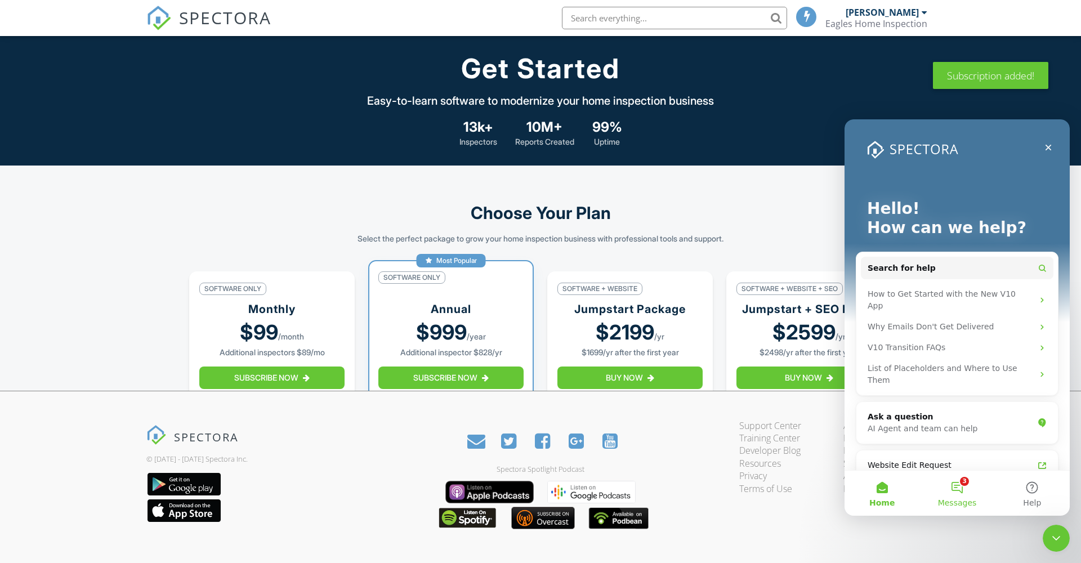
click at [976, 482] on button "3 Messages" at bounding box center [956, 493] width 75 height 45
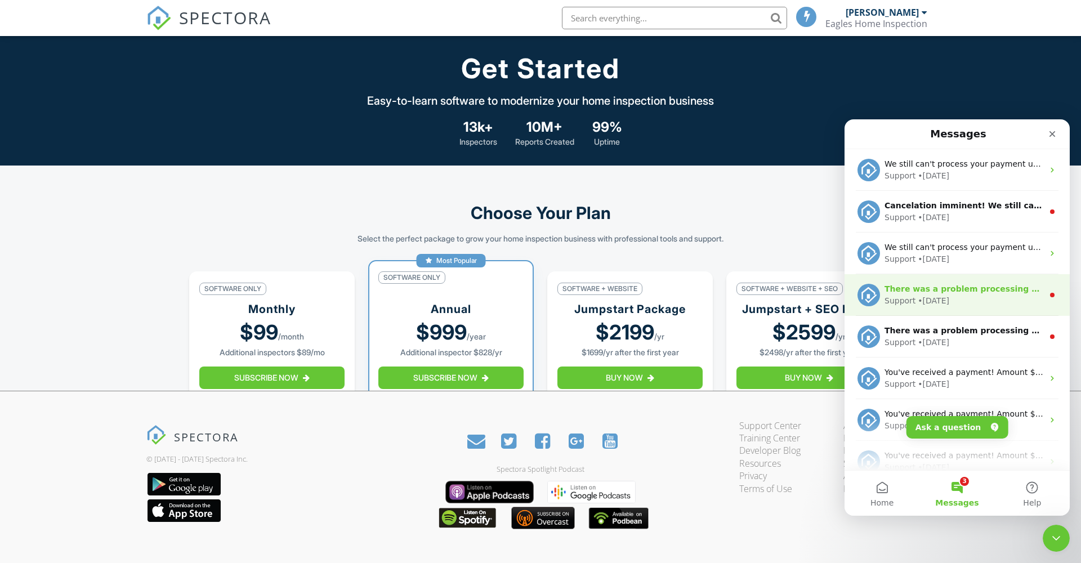
click at [957, 294] on div "There was a problem processing your payment using card XXXX8775 (exp. 2027-7). …" at bounding box center [964, 289] width 159 height 12
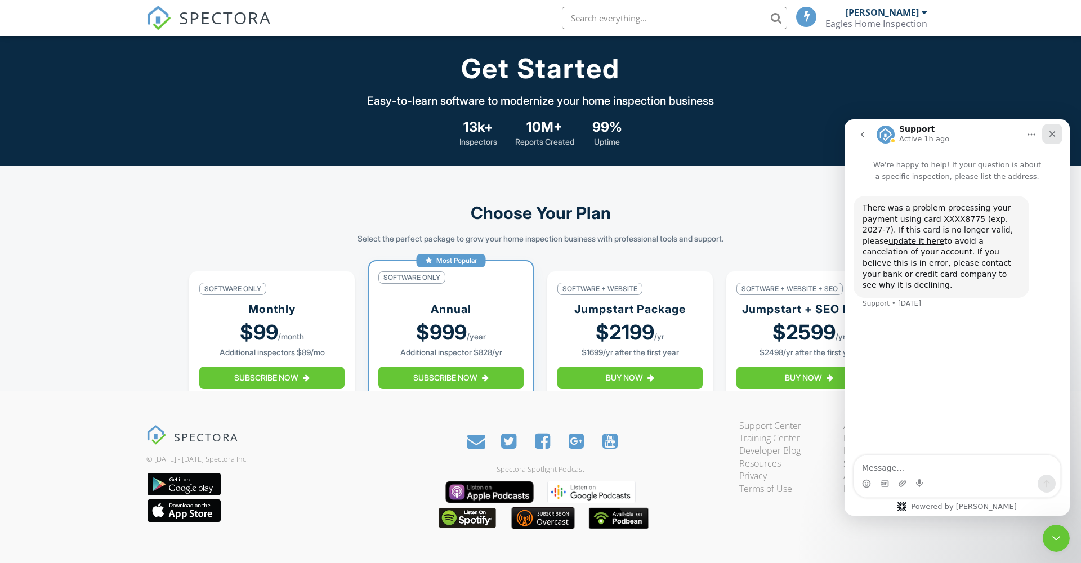
click at [1056, 136] on icon "Close" at bounding box center [1052, 134] width 9 height 9
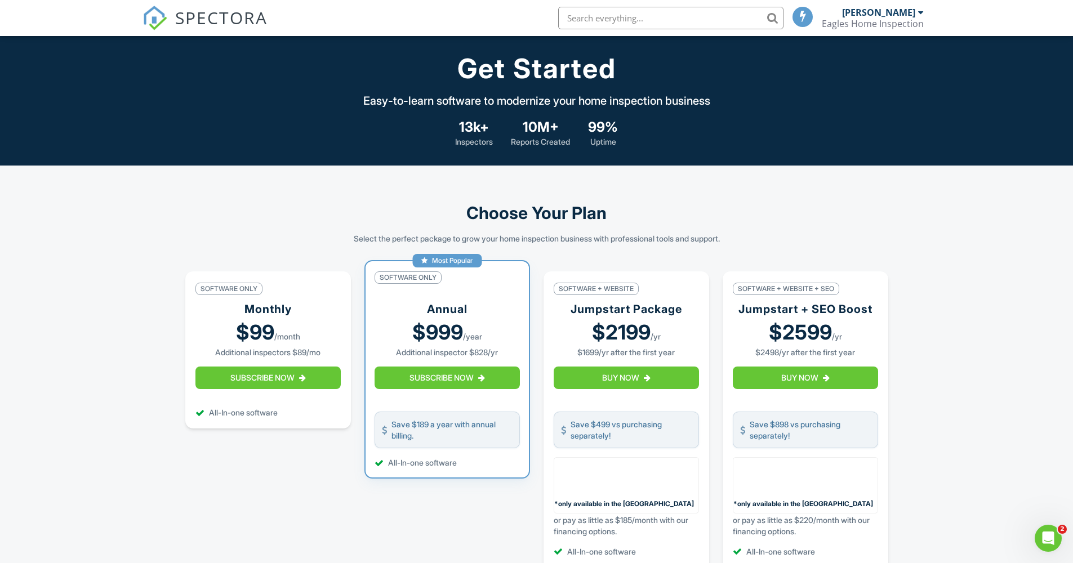
click at [168, 22] on link "SPECTORA" at bounding box center [204, 27] width 125 height 24
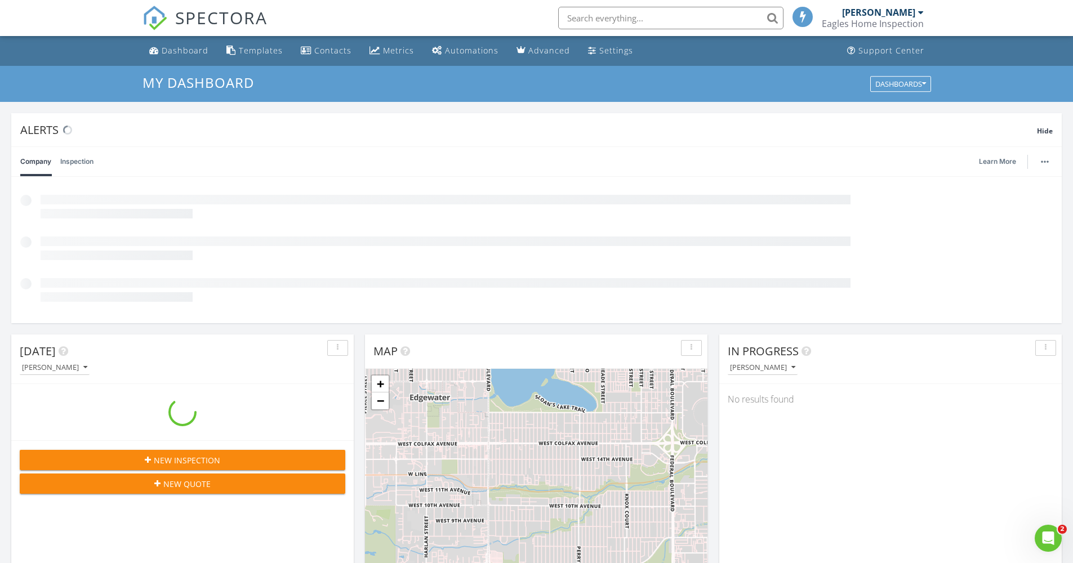
scroll to position [1042, 1090]
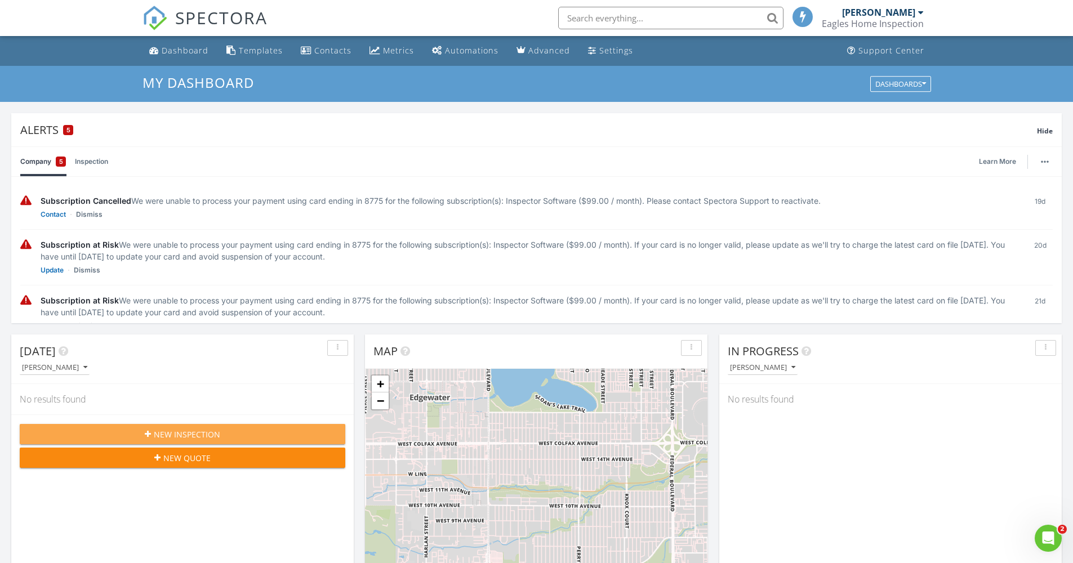
click at [242, 431] on div "New Inspection" at bounding box center [182, 434] width 307 height 12
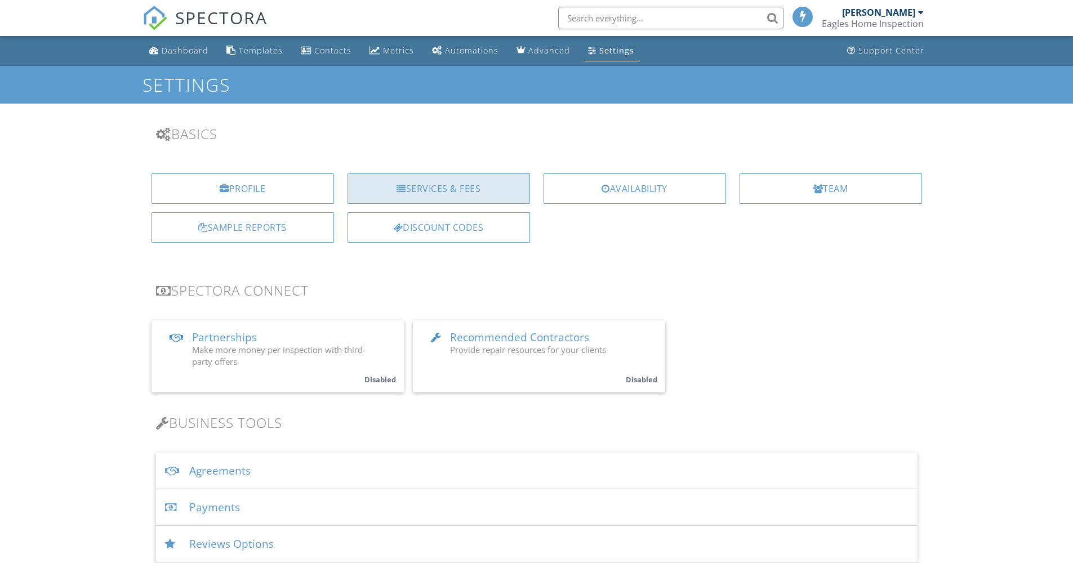
click at [490, 192] on div "Services & Fees" at bounding box center [438, 188] width 182 height 30
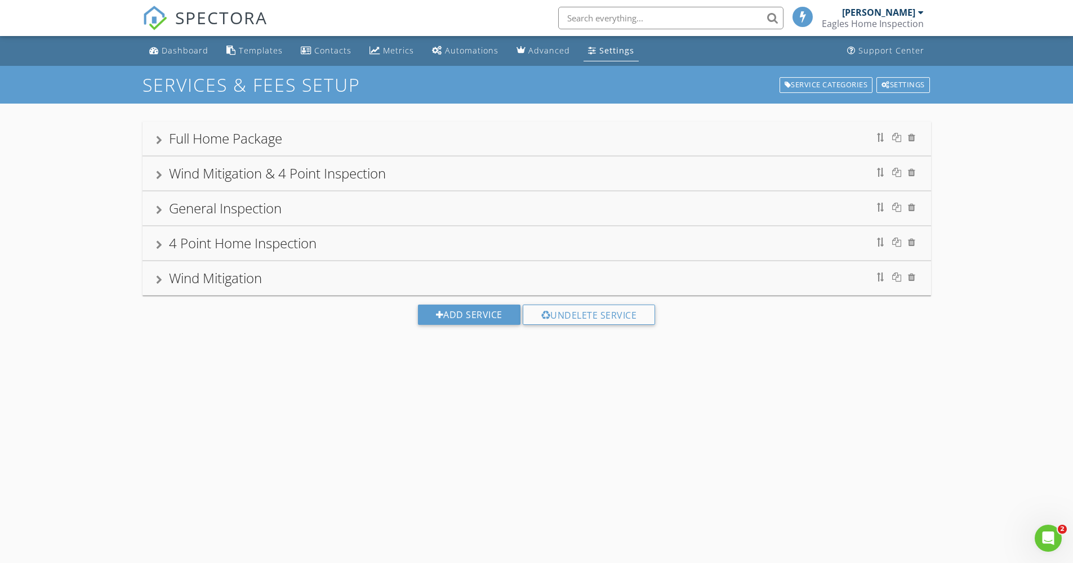
click at [331, 221] on div "General Inspection" at bounding box center [536, 208] width 788 height 34
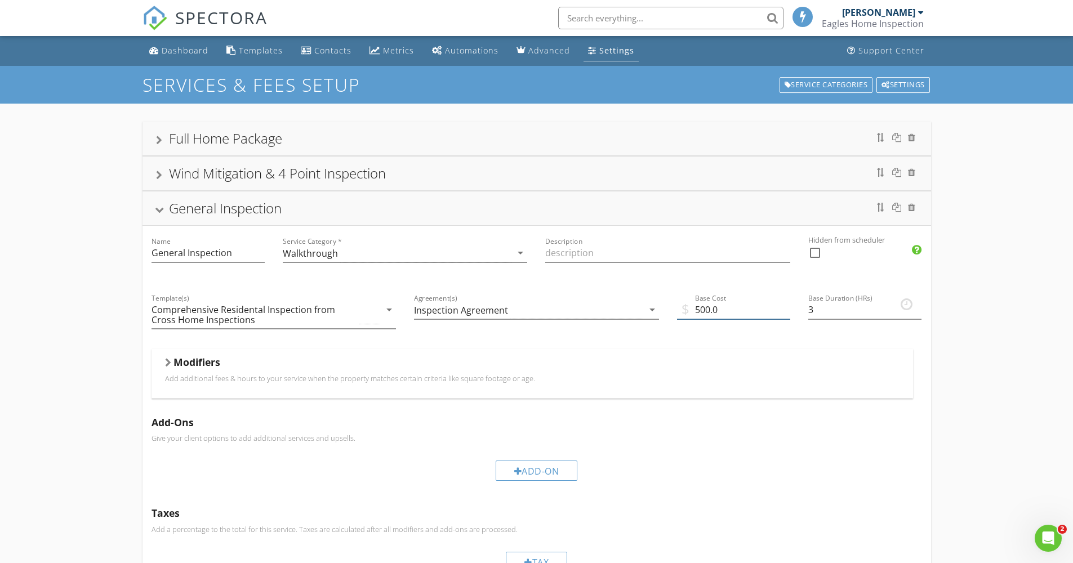
click at [719, 312] on input "500.0" at bounding box center [733, 310] width 113 height 19
click at [712, 314] on input "500.0" at bounding box center [733, 310] width 113 height 19
type input "300"
click at [485, 151] on div "Full Home Package" at bounding box center [536, 139] width 788 height 34
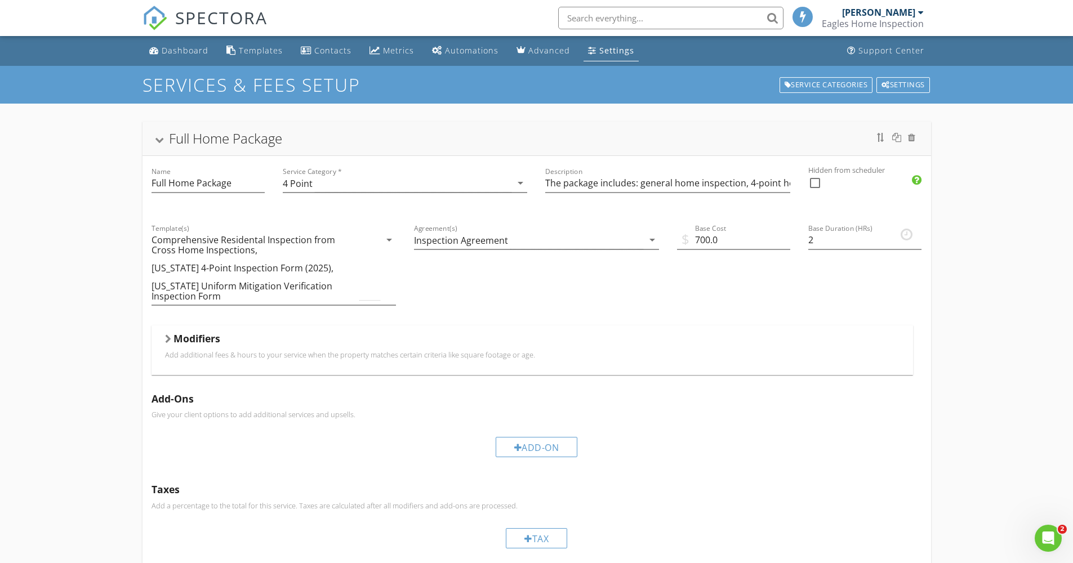
scroll to position [2, 0]
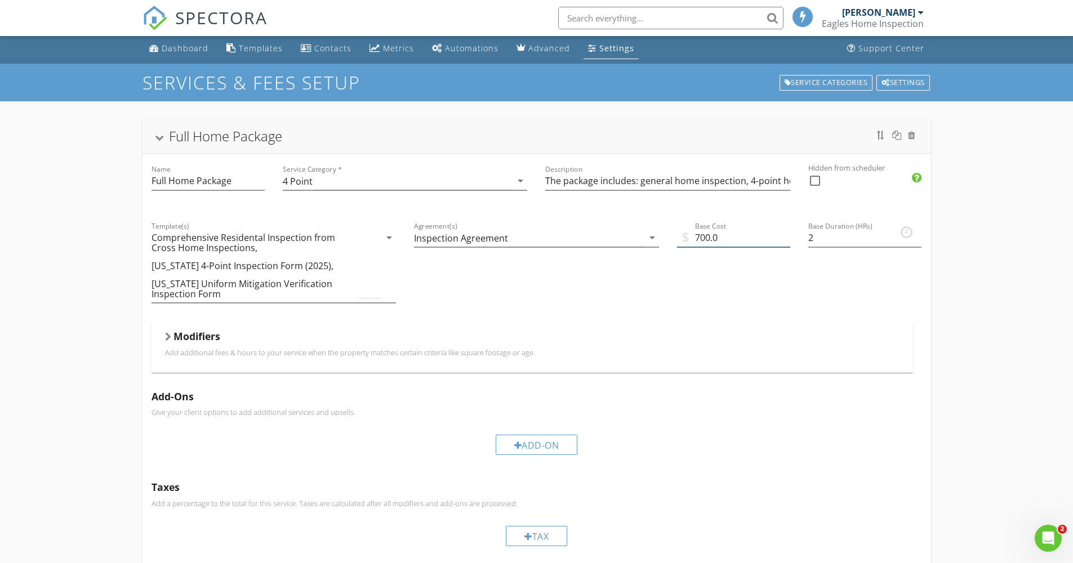
click at [717, 240] on input "700.0" at bounding box center [733, 238] width 113 height 19
type input "2"
type input "3"
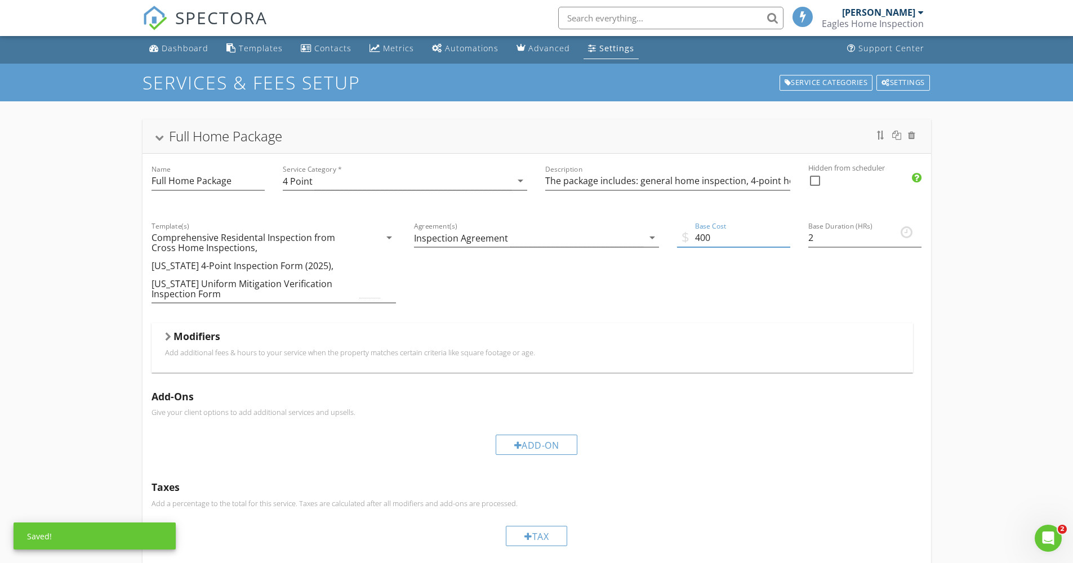
type input "400"
click at [961, 283] on div "Full Home Package Name Full Home Package Service Category * 4 Point arrow_drop_…" at bounding box center [536, 465] width 1073 height 729
click at [157, 124] on div "Full Home Package" at bounding box center [536, 136] width 788 height 34
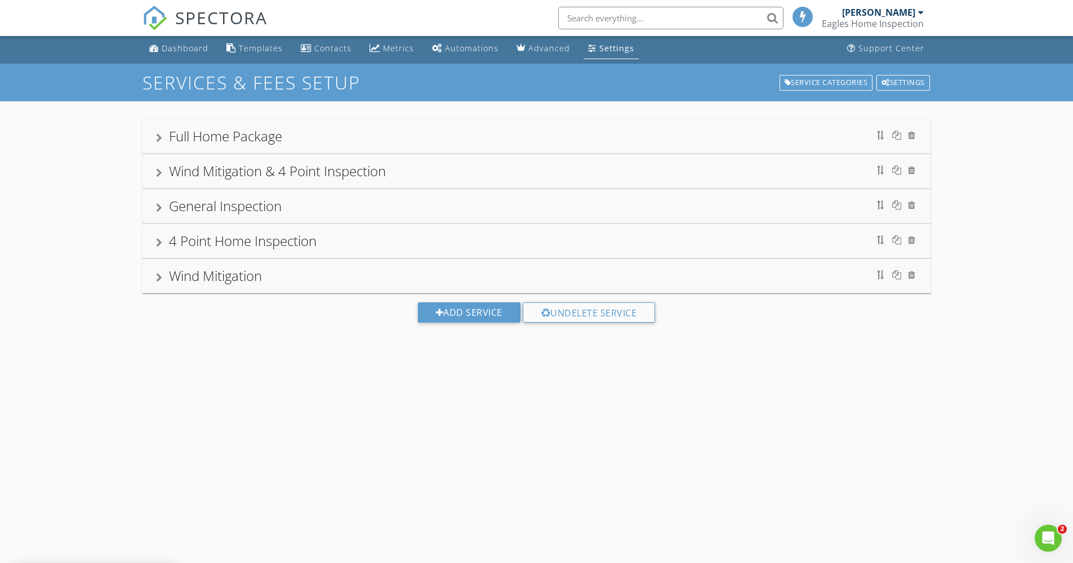
click at [225, 163] on div "Wind Mitigation & 4 Point Inspection" at bounding box center [277, 171] width 217 height 19
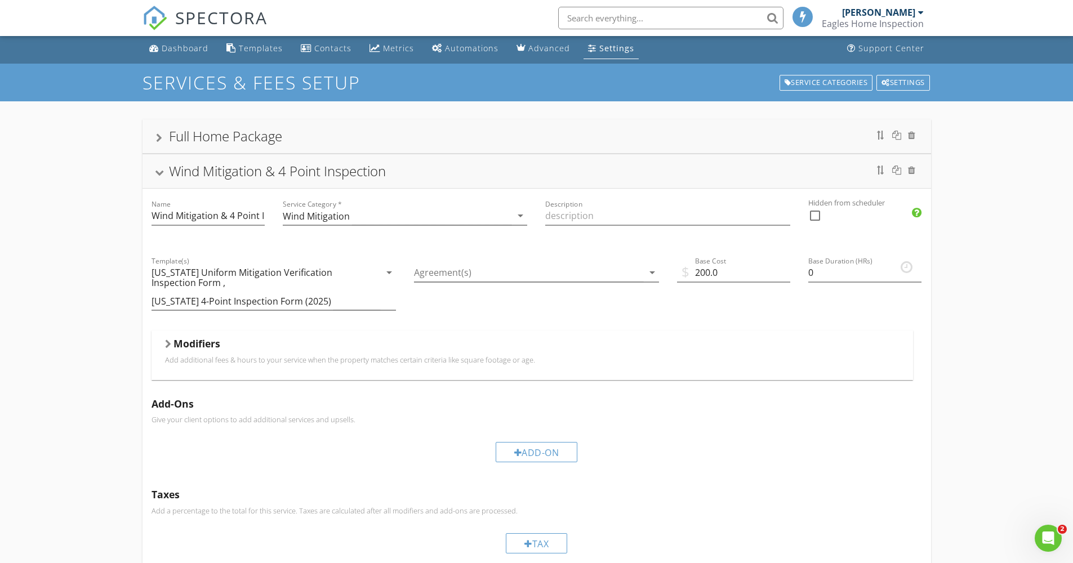
click at [159, 167] on div "Wind Mitigation & 4 Point Inspection" at bounding box center [536, 171] width 761 height 20
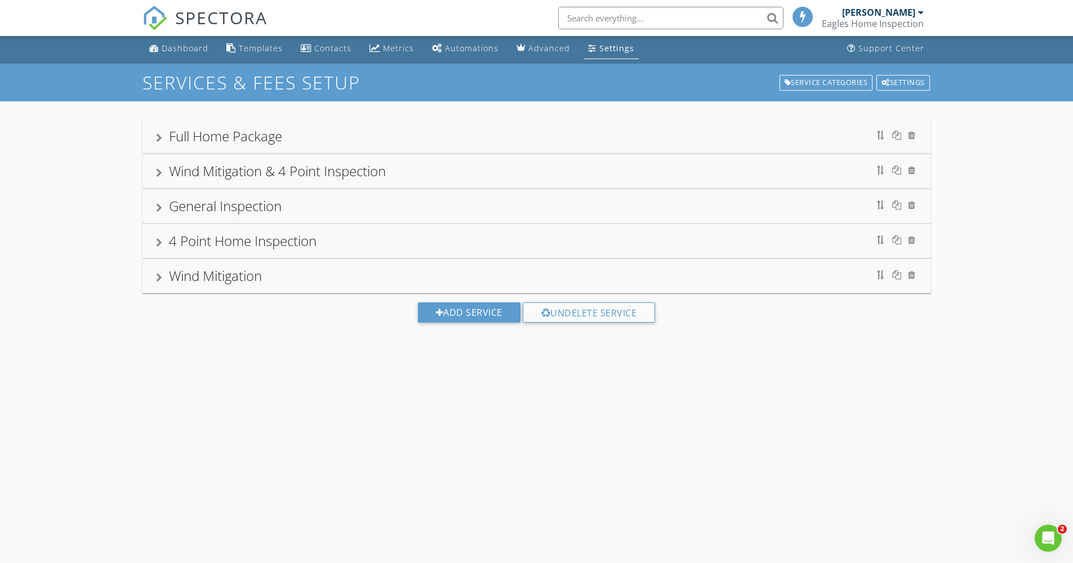
click at [155, 220] on div "General Inspection" at bounding box center [536, 206] width 788 height 34
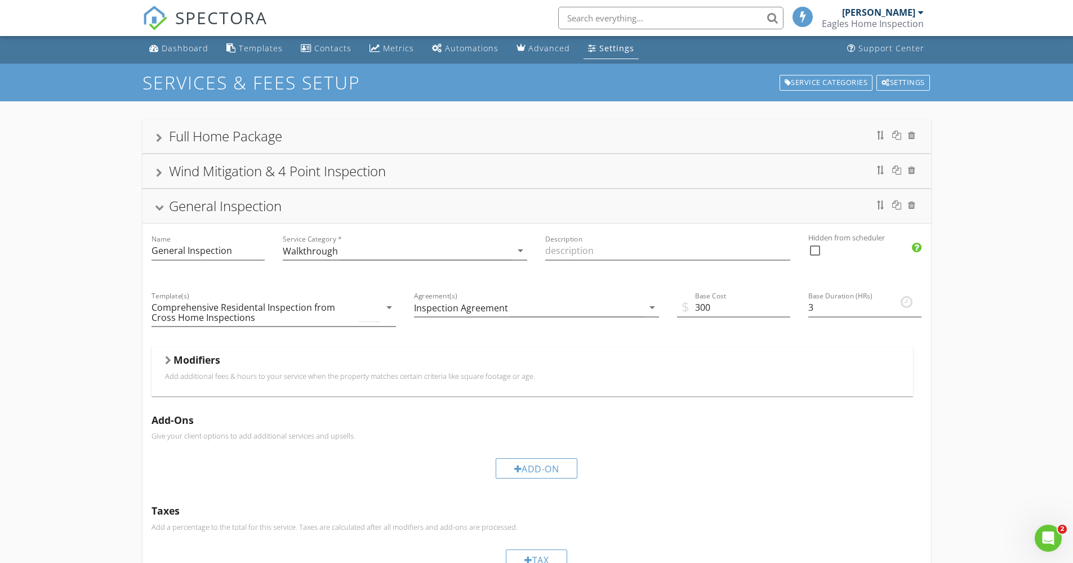
click at [155, 220] on div "General Inspection" at bounding box center [536, 206] width 788 height 34
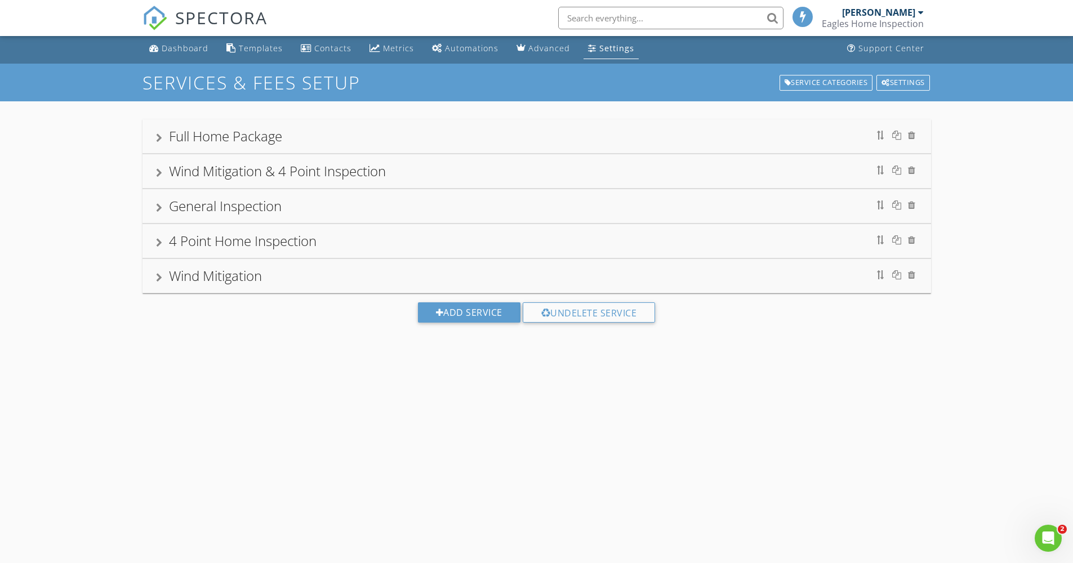
click at [153, 184] on div "Wind Mitigation & 4 Point Inspection" at bounding box center [536, 171] width 788 height 34
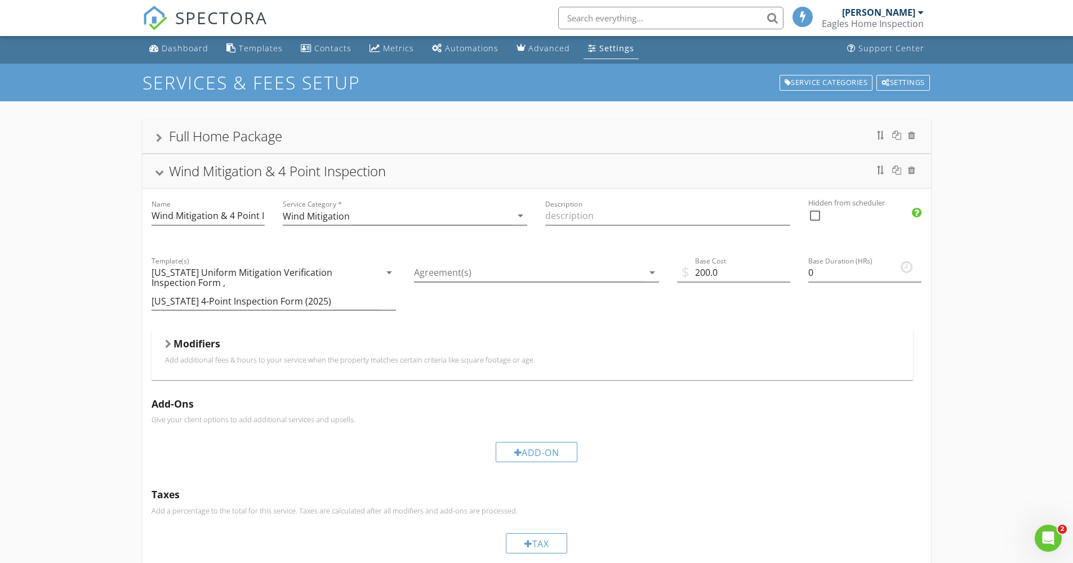
click at [156, 168] on div "Wind Mitigation & 4 Point Inspection" at bounding box center [536, 171] width 761 height 20
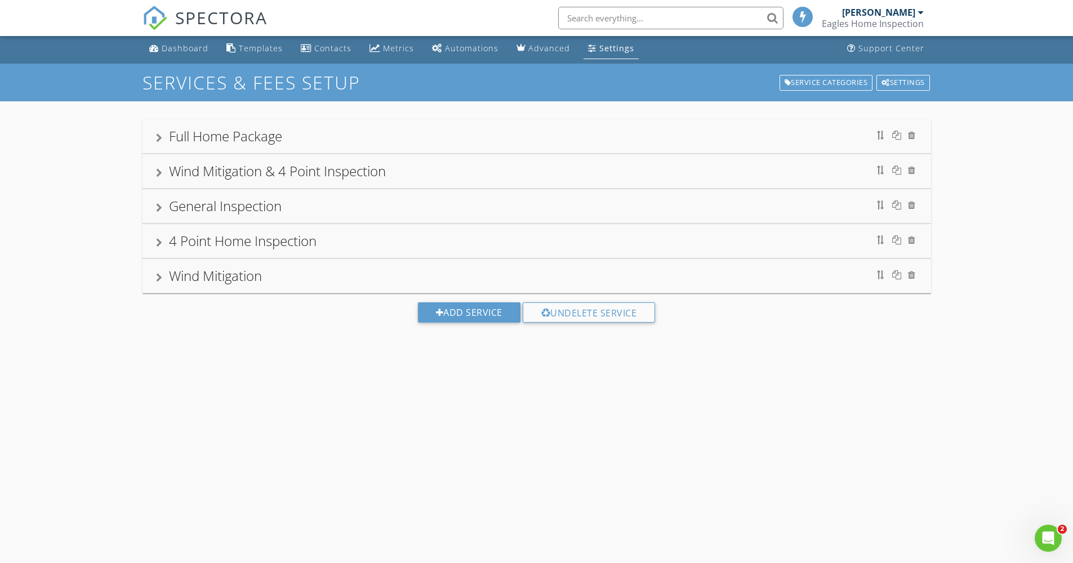
drag, startPoint x: 160, startPoint y: 169, endPoint x: 240, endPoint y: 185, distance: 80.8
click at [160, 169] on div at bounding box center [159, 172] width 6 height 9
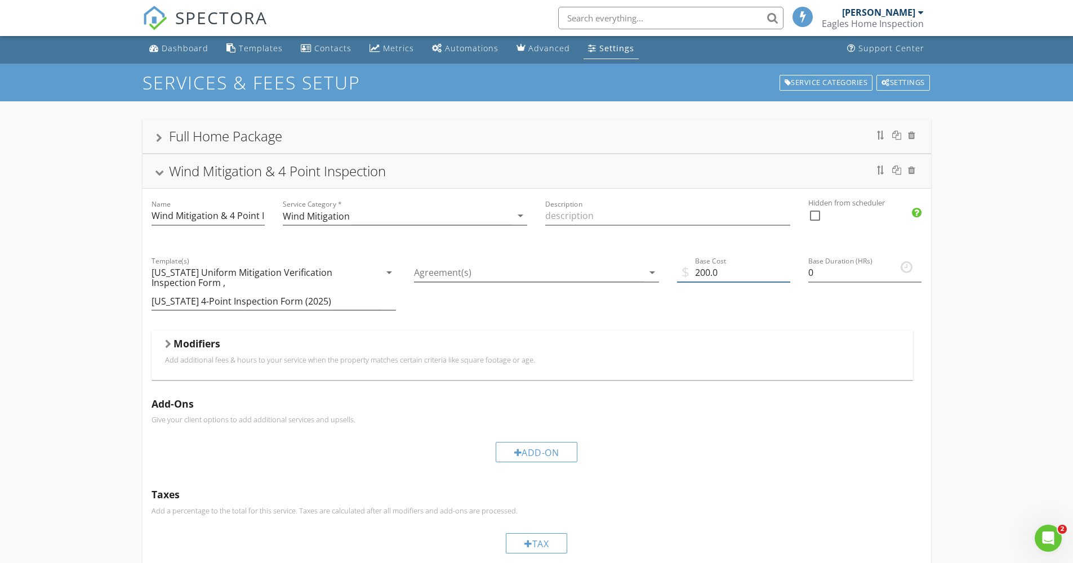
click at [717, 265] on input "200.0" at bounding box center [733, 273] width 113 height 19
type input "175"
drag, startPoint x: 1002, startPoint y: 245, endPoint x: 795, endPoint y: 311, distance: 216.9
click at [1002, 245] on div "Full Home Package Name Full Home Package Service Category * 4 Point arrow_drop_…" at bounding box center [536, 452] width 1073 height 702
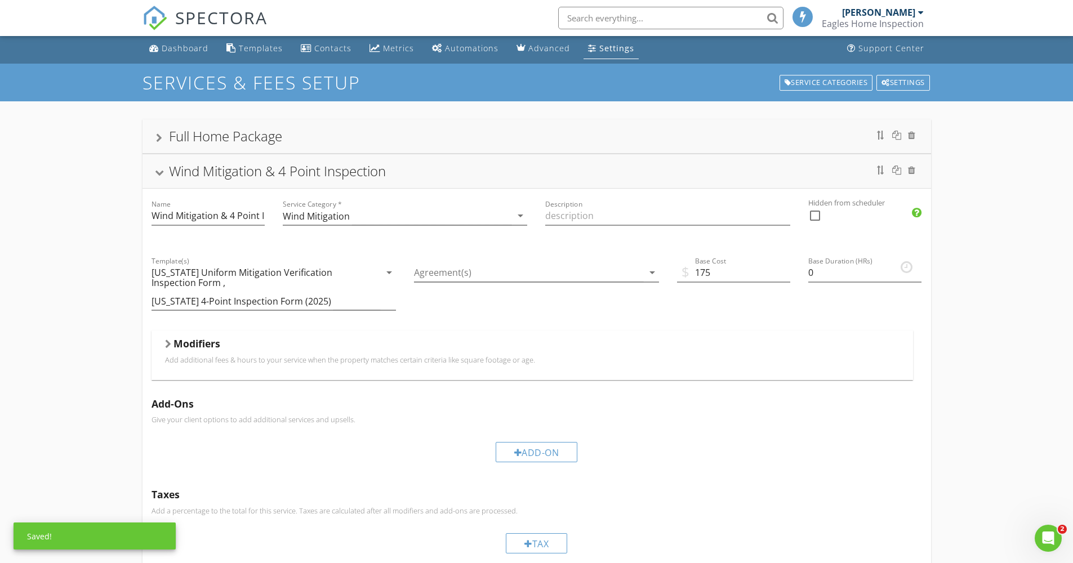
click at [175, 162] on div "Wind Mitigation & 4 Point Inspection" at bounding box center [277, 171] width 217 height 19
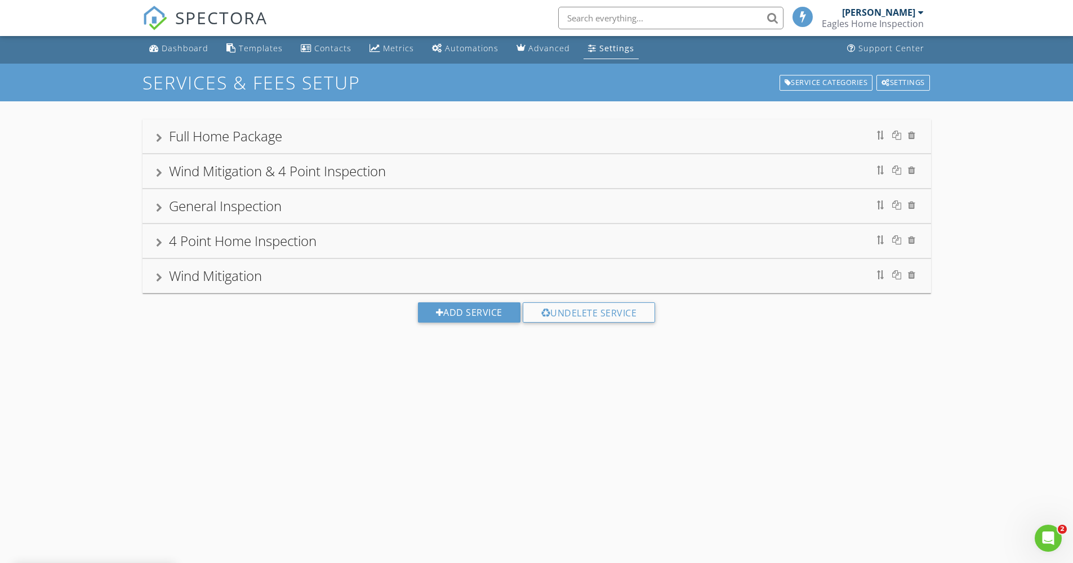
click at [175, 213] on div "General Inspection" at bounding box center [225, 206] width 113 height 19
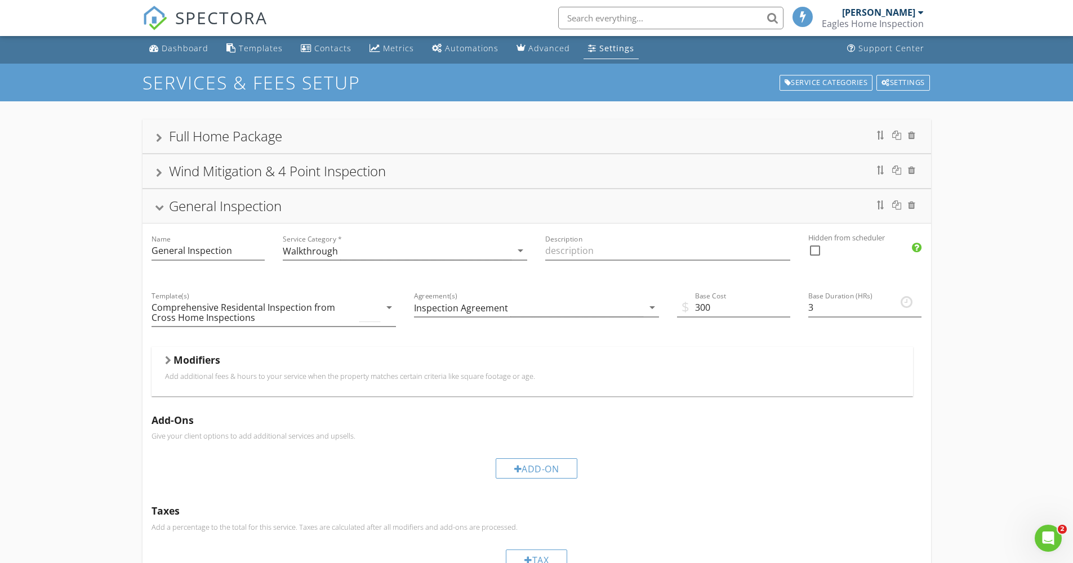
click at [174, 213] on div "General Inspection" at bounding box center [225, 206] width 113 height 19
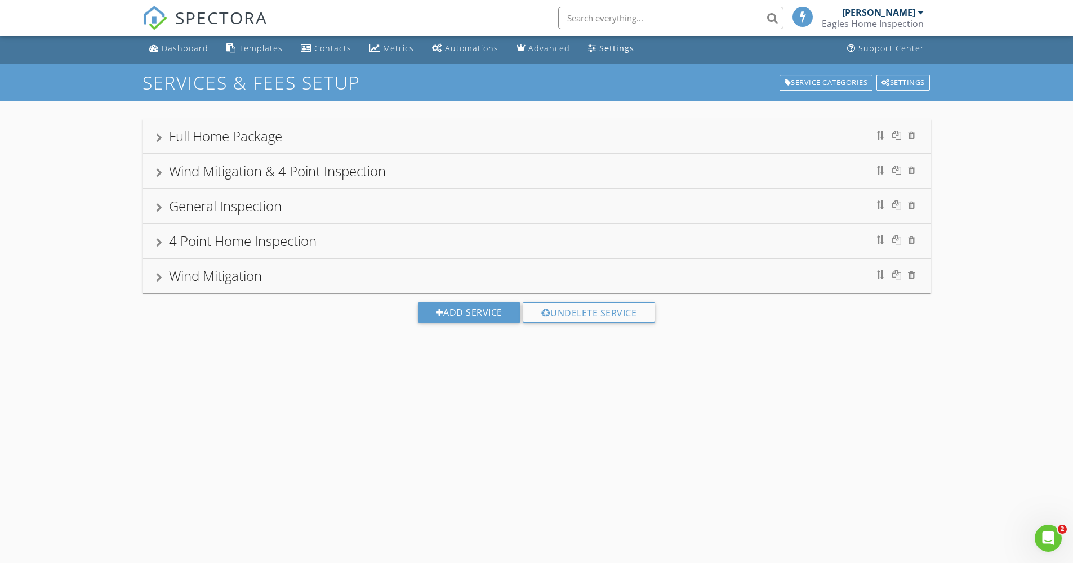
click at [165, 249] on div "4 Point Home Inspection" at bounding box center [536, 241] width 761 height 20
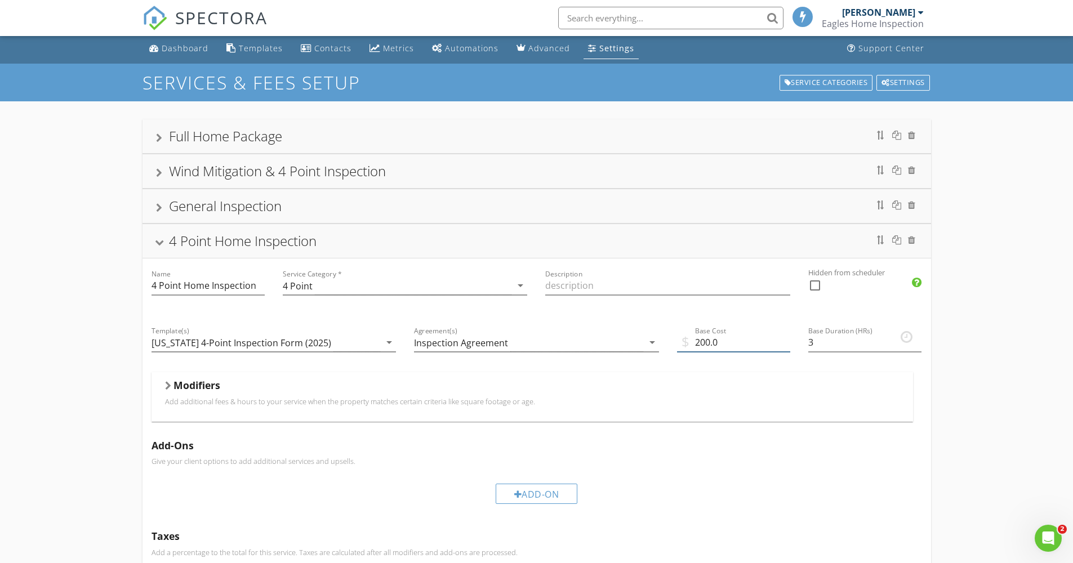
click at [718, 341] on input "200.0" at bounding box center [733, 342] width 113 height 19
type input "150"
click at [150, 235] on div "4 Point Home Inspection" at bounding box center [536, 241] width 788 height 34
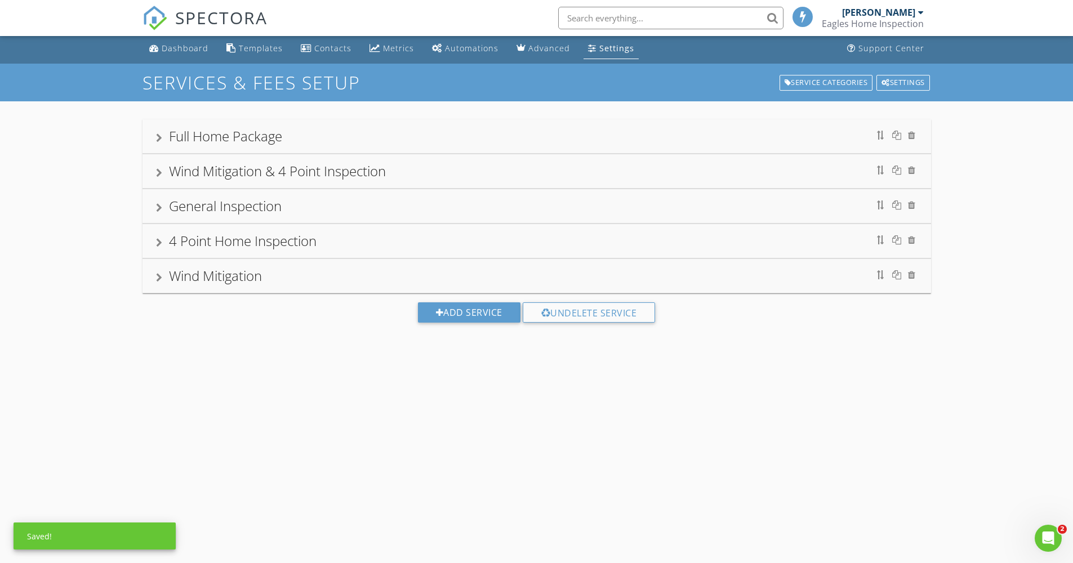
click at [169, 284] on div "Wind Mitigation" at bounding box center [536, 276] width 761 height 20
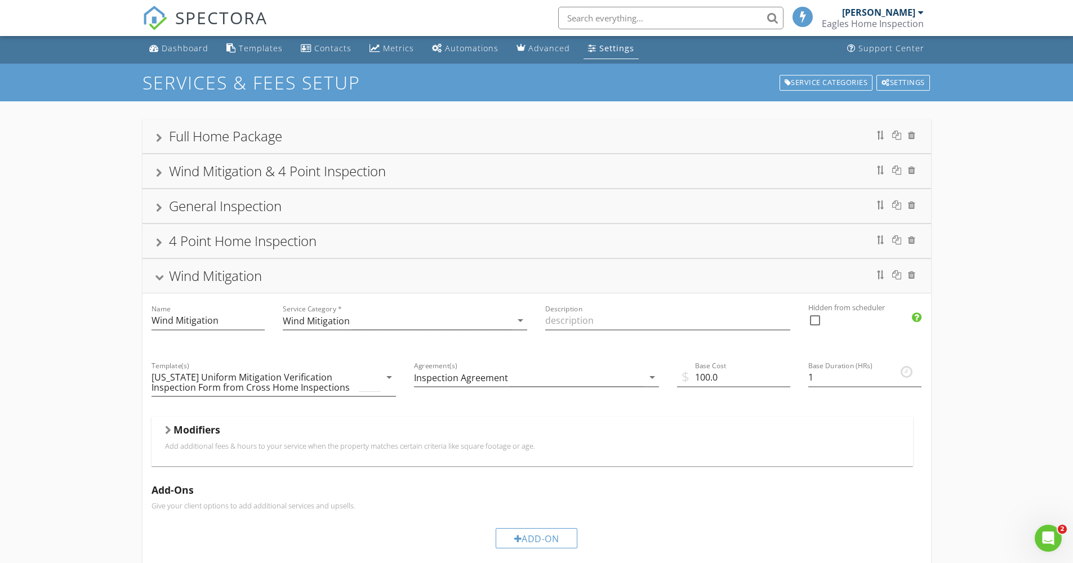
click at [164, 245] on div "4 Point Home Inspection" at bounding box center [536, 241] width 761 height 20
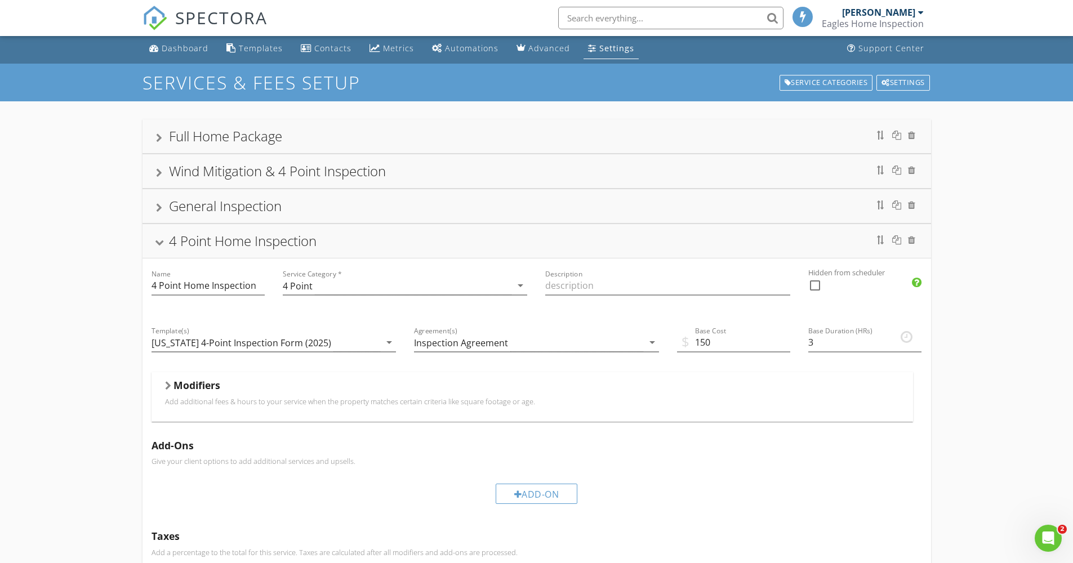
click at [166, 249] on div "4 Point Home Inspection" at bounding box center [536, 241] width 761 height 20
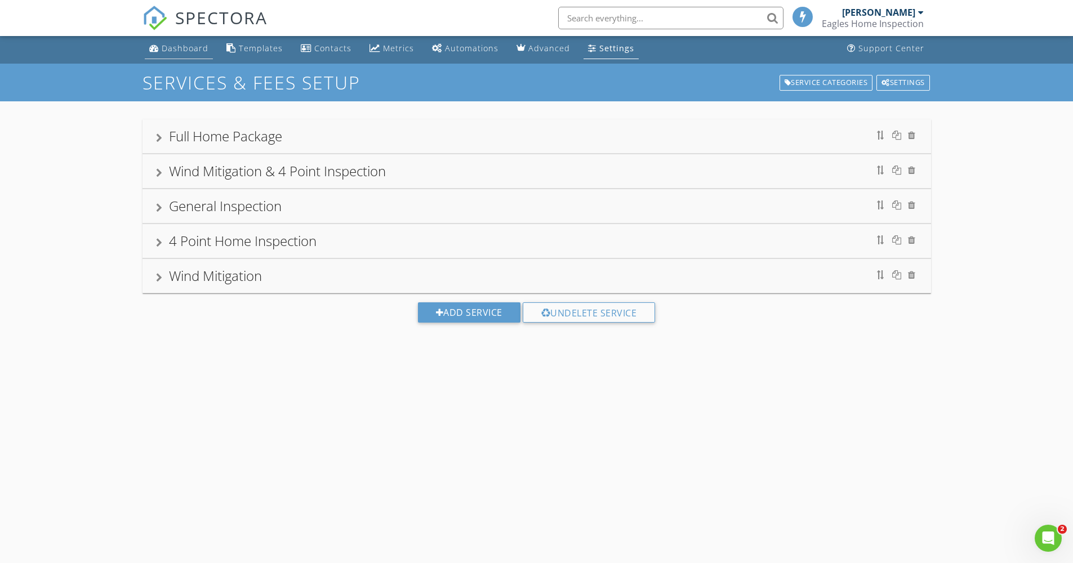
click at [177, 51] on div "Dashboard" at bounding box center [185, 48] width 47 height 11
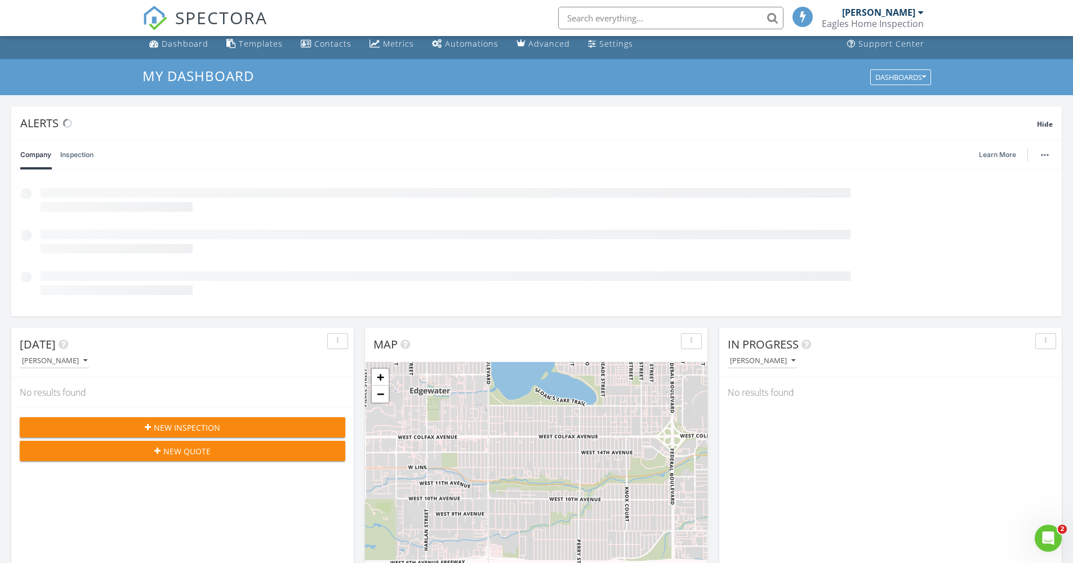
click at [240, 427] on div "New Inspection" at bounding box center [182, 428] width 307 height 12
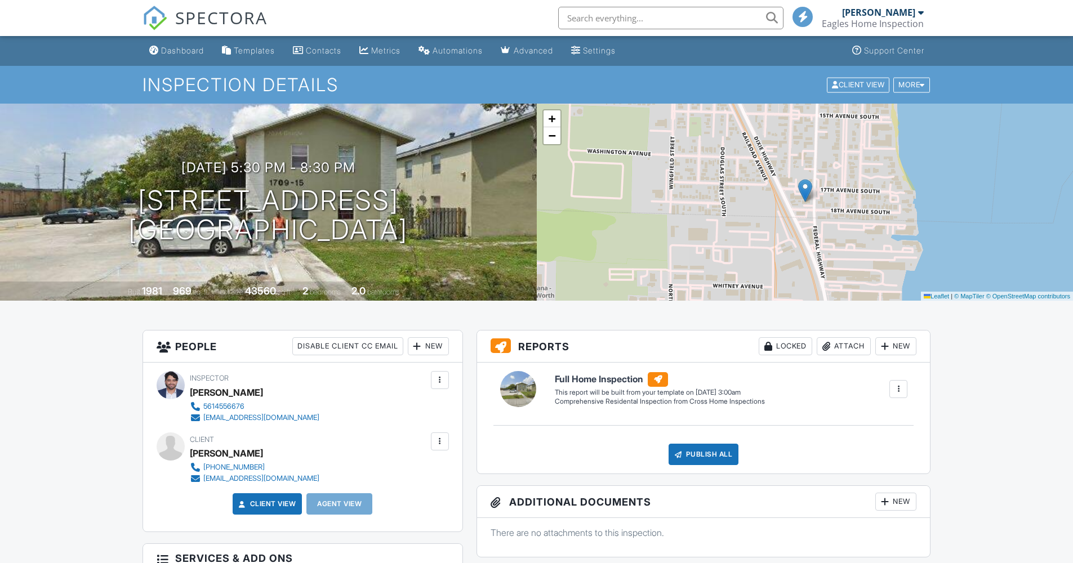
drag, startPoint x: 180, startPoint y: 51, endPoint x: 189, endPoint y: 17, distance: 35.1
click at [180, 51] on div "Dashboard" at bounding box center [182, 51] width 43 height 10
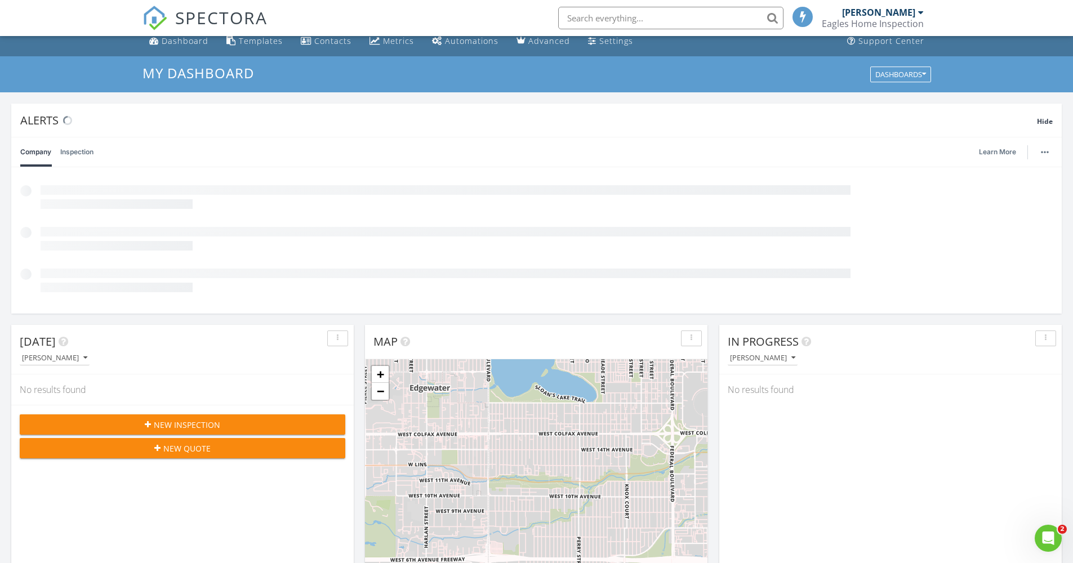
scroll to position [33, 0]
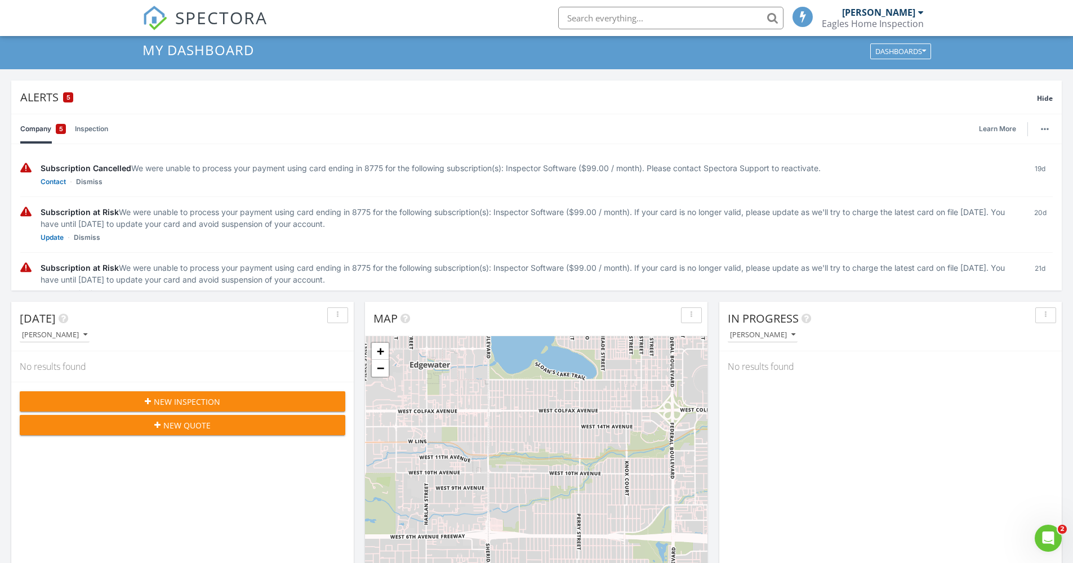
click at [185, 396] on span "New Inspection" at bounding box center [187, 402] width 66 height 12
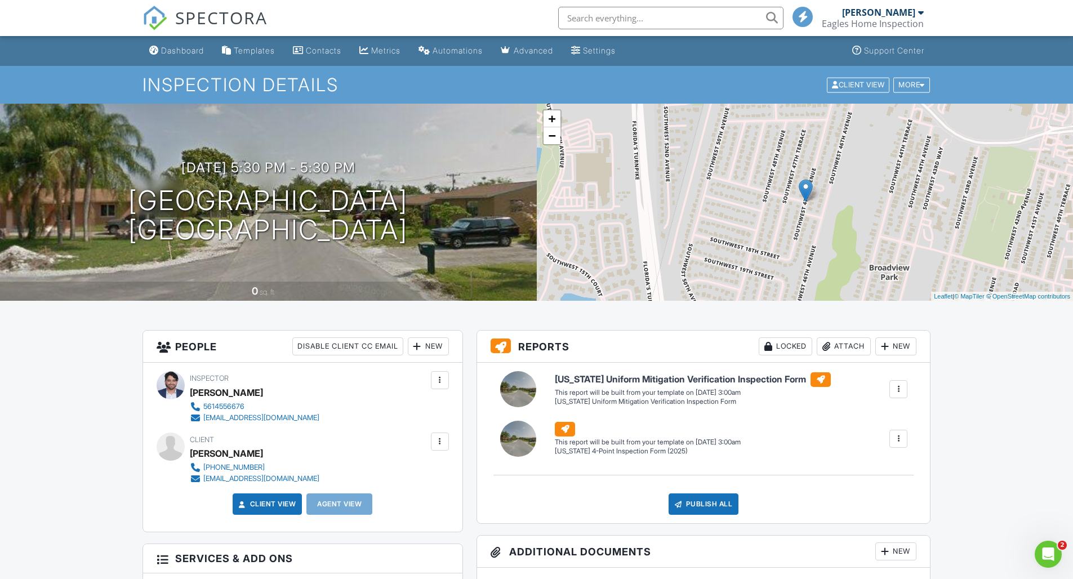
click at [467, 206] on div "08/28/2025 5:30 pm - 5:30 pm SW 47th Ave Fort Lauderdale, FL 33317" at bounding box center [268, 202] width 537 height 85
click at [422, 198] on div at bounding box center [411, 199] width 22 height 21
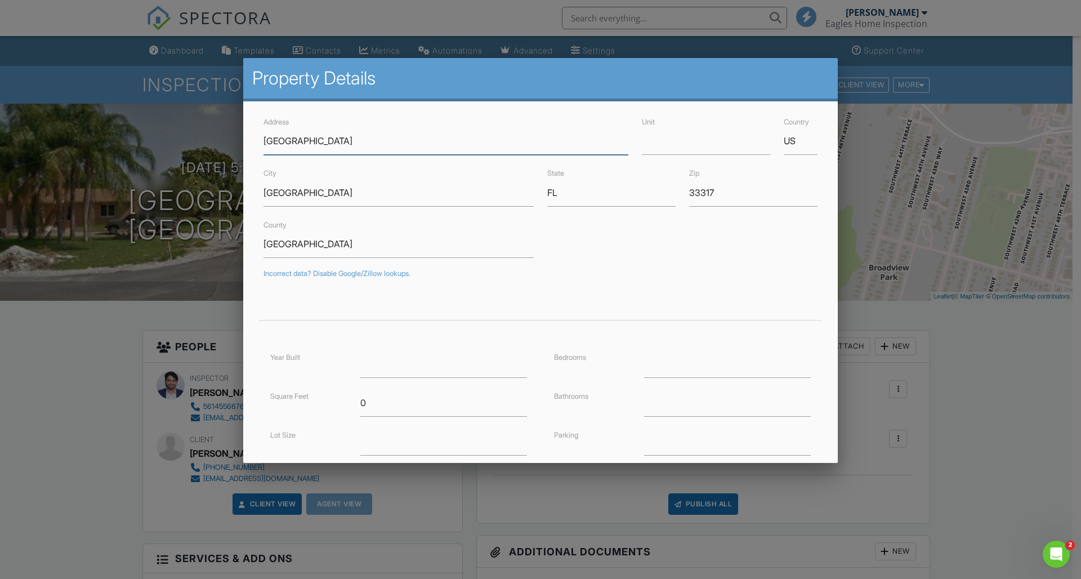
click at [495, 139] on input "SW 47th Ave" at bounding box center [446, 141] width 365 height 28
type input "[STREET_ADDRESS]"
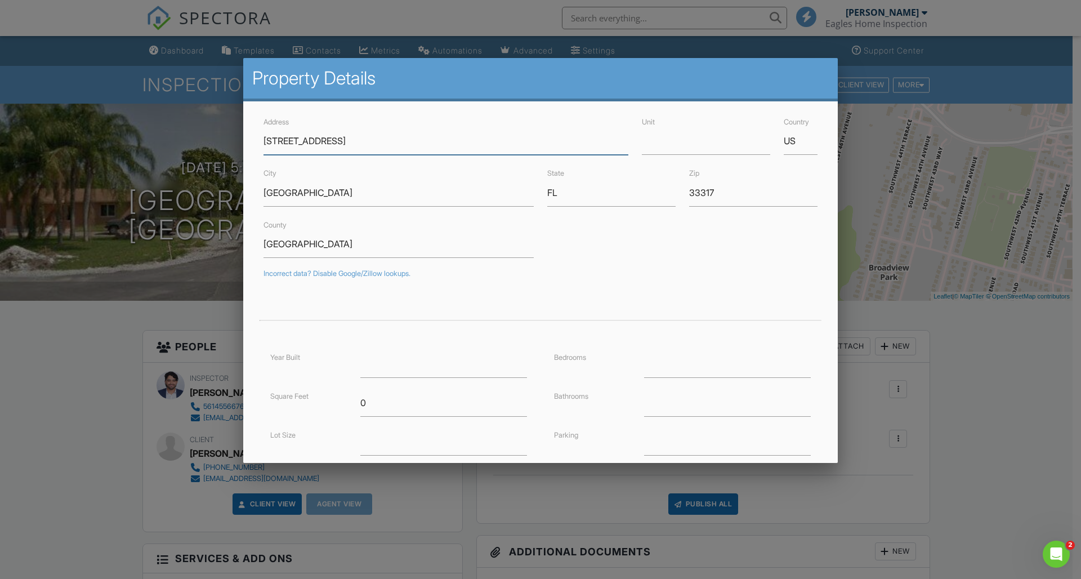
click at [495, 499] on input "Save" at bounding box center [788, 577] width 60 height 20
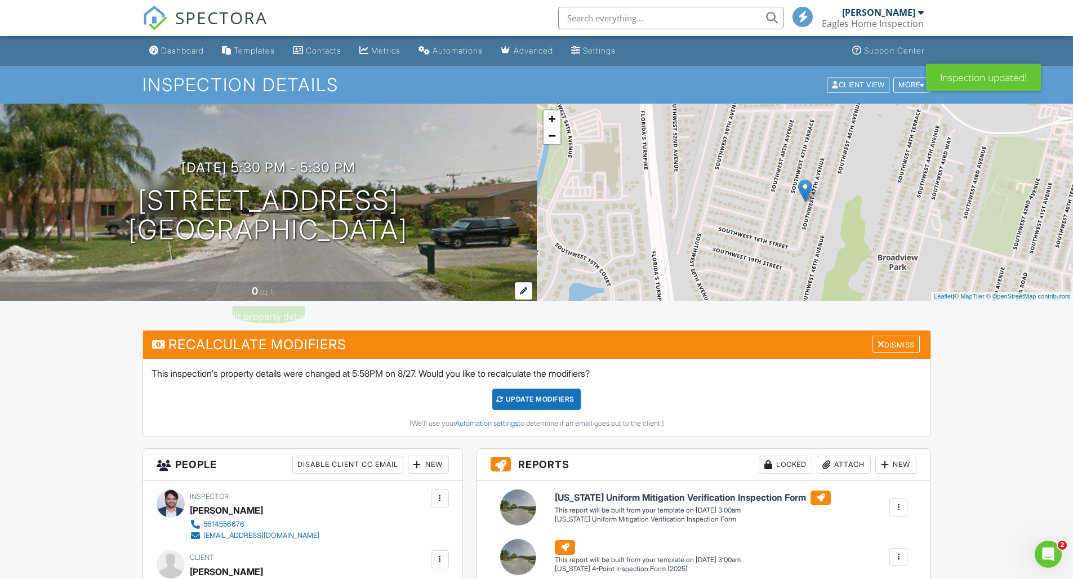
click at [522, 286] on div at bounding box center [523, 290] width 17 height 17
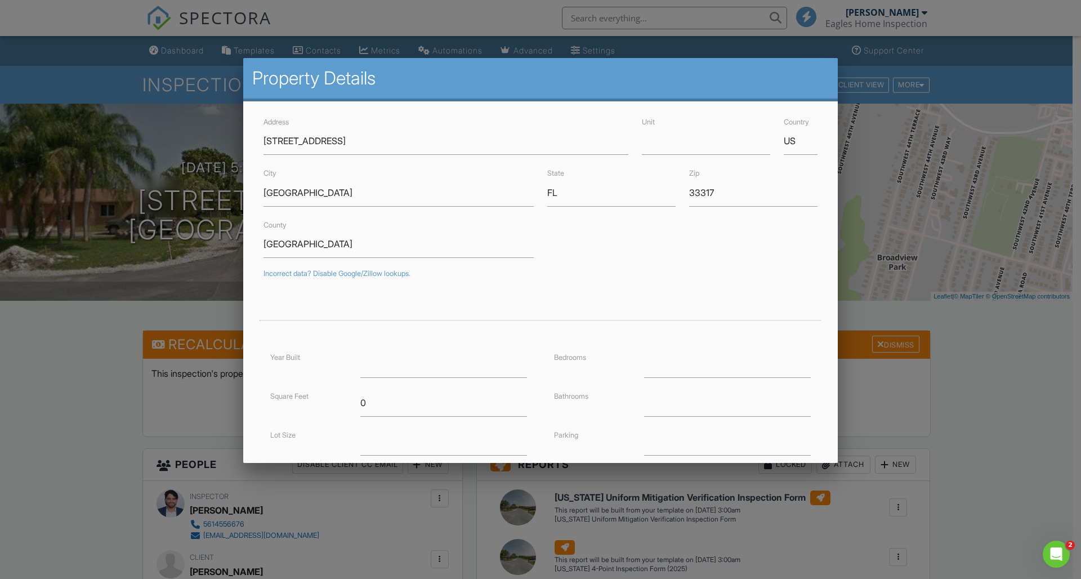
click at [109, 340] on div at bounding box center [540, 306] width 1081 height 724
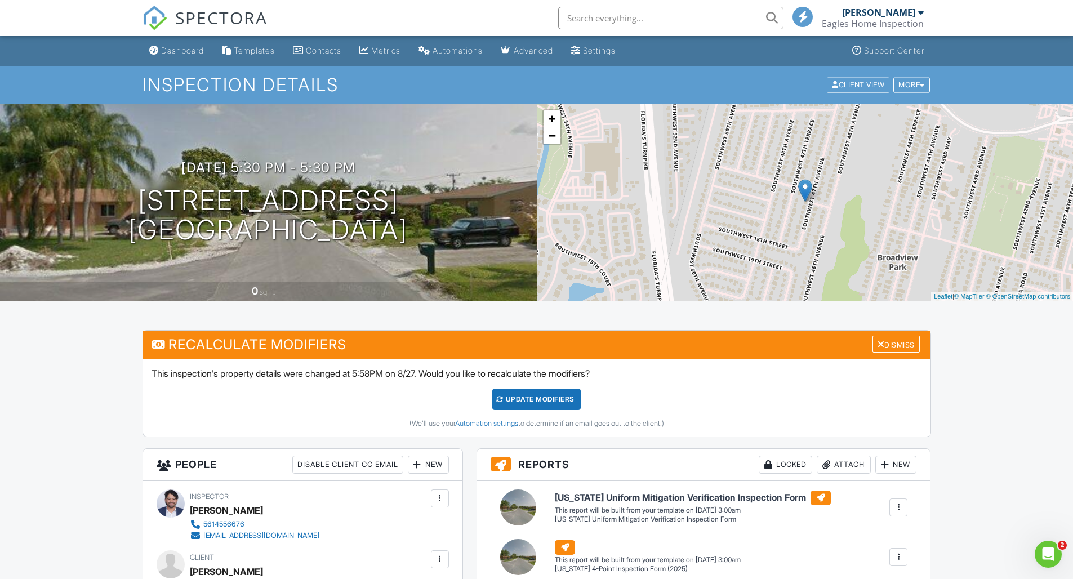
drag, startPoint x: 481, startPoint y: 193, endPoint x: 474, endPoint y: 195, distance: 7.7
click at [477, 194] on div "[DATE] 5:30 pm - 5:30 pm [STREET_ADDRESS] [GEOGRAPHIC_DATA]" at bounding box center [268, 202] width 537 height 85
click at [422, 198] on div at bounding box center [411, 199] width 22 height 21
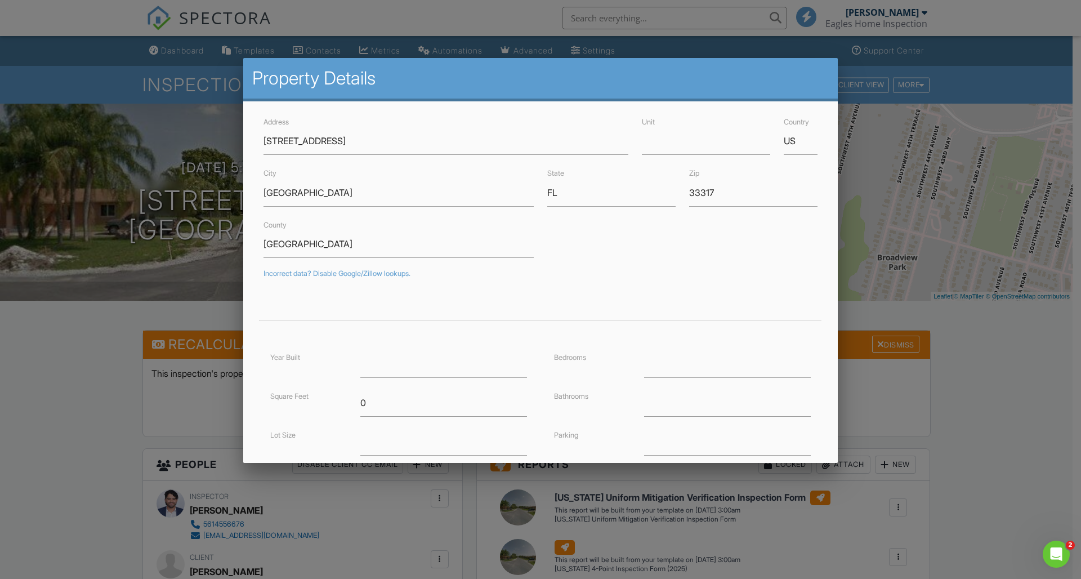
click at [257, 75] on h2 "Property Details" at bounding box center [540, 78] width 577 height 23
click at [901, 234] on div at bounding box center [540, 306] width 1081 height 724
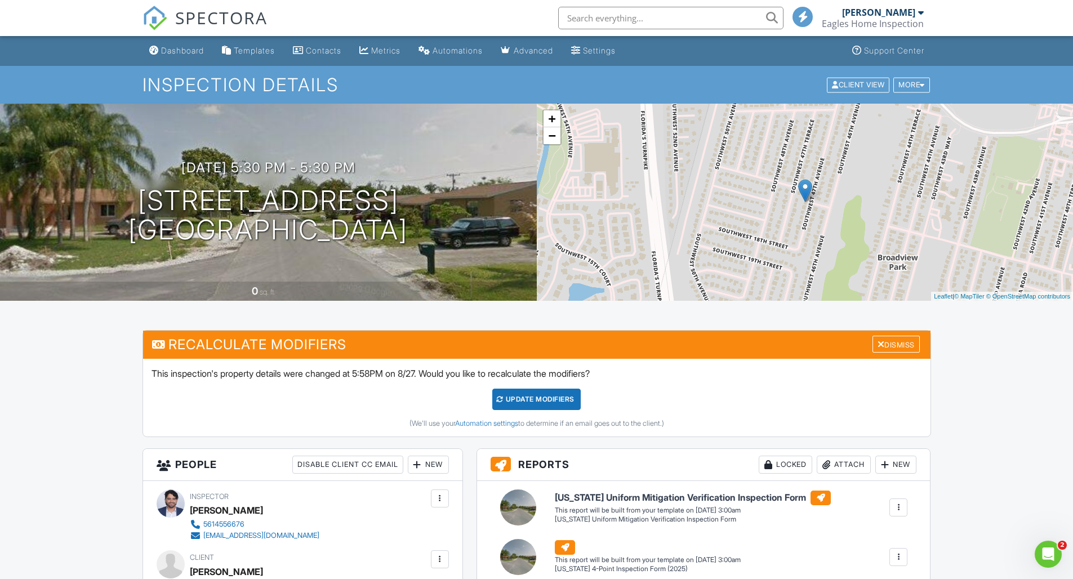
scroll to position [220, 0]
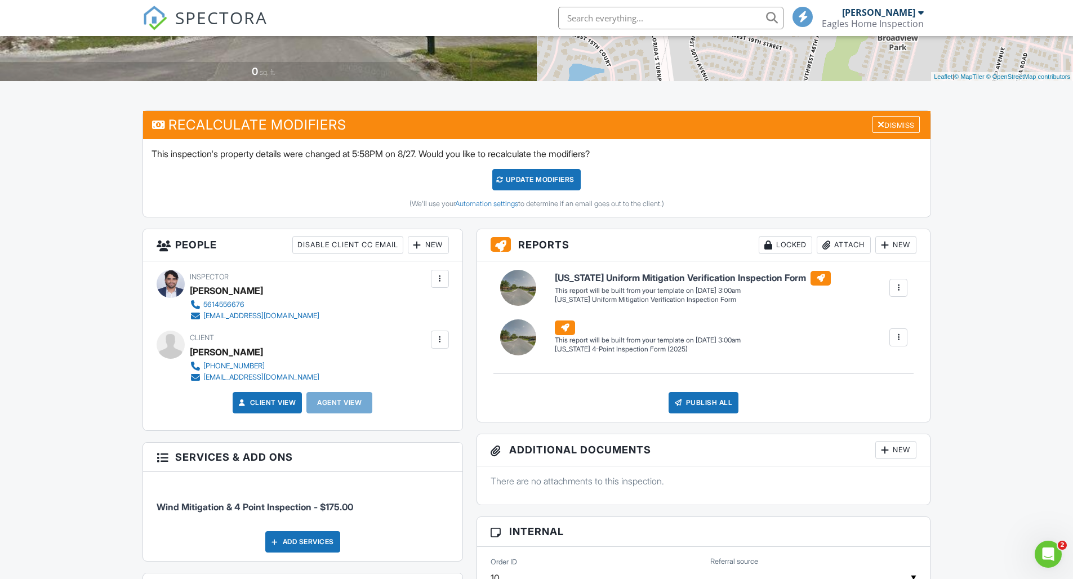
click at [908, 120] on div "Dismiss" at bounding box center [895, 124] width 47 height 17
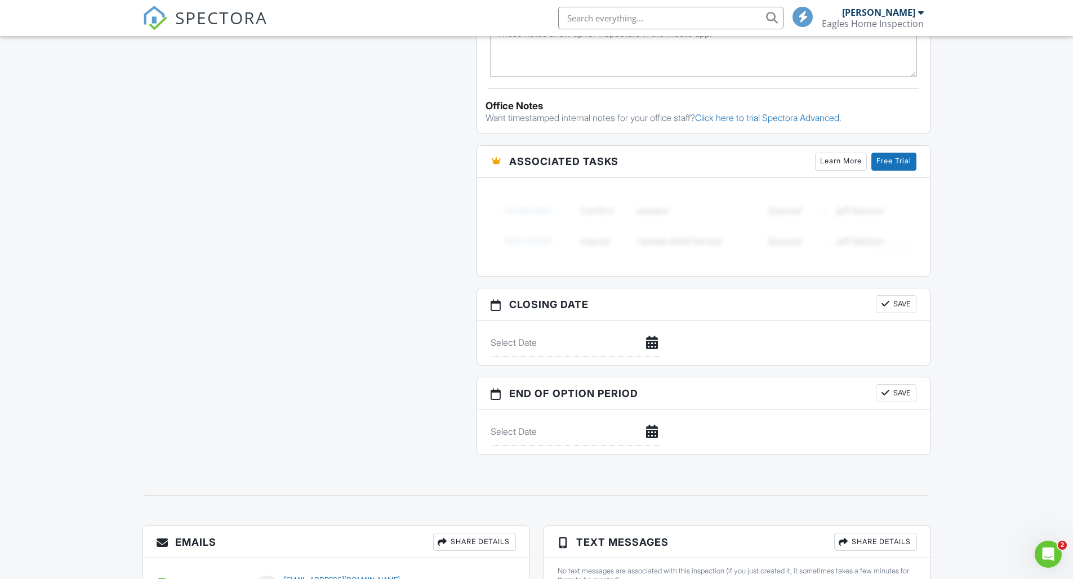
scroll to position [942, 0]
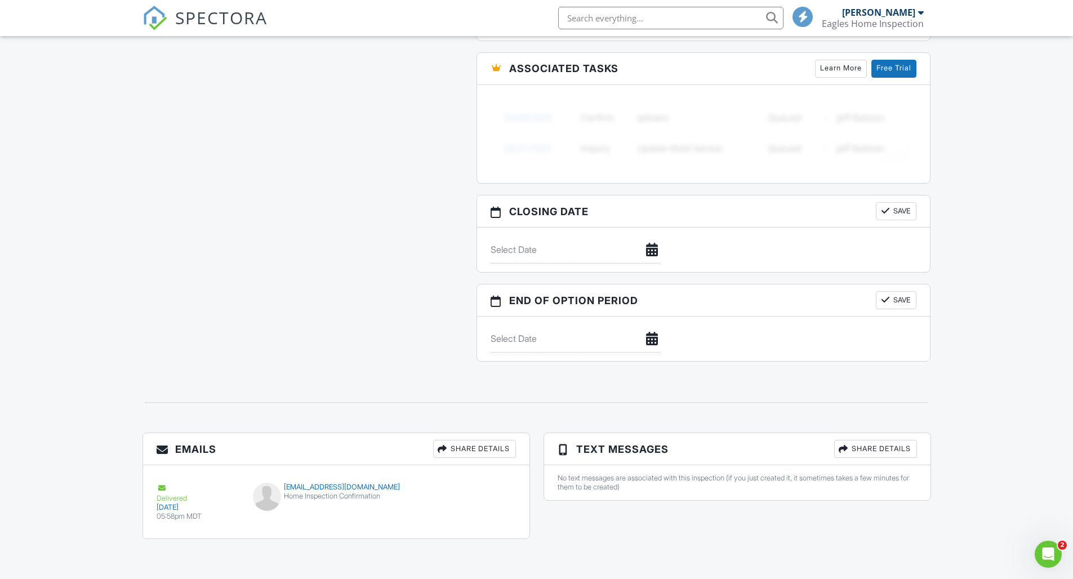
click at [854, 451] on div "Share Details" at bounding box center [875, 449] width 83 height 18
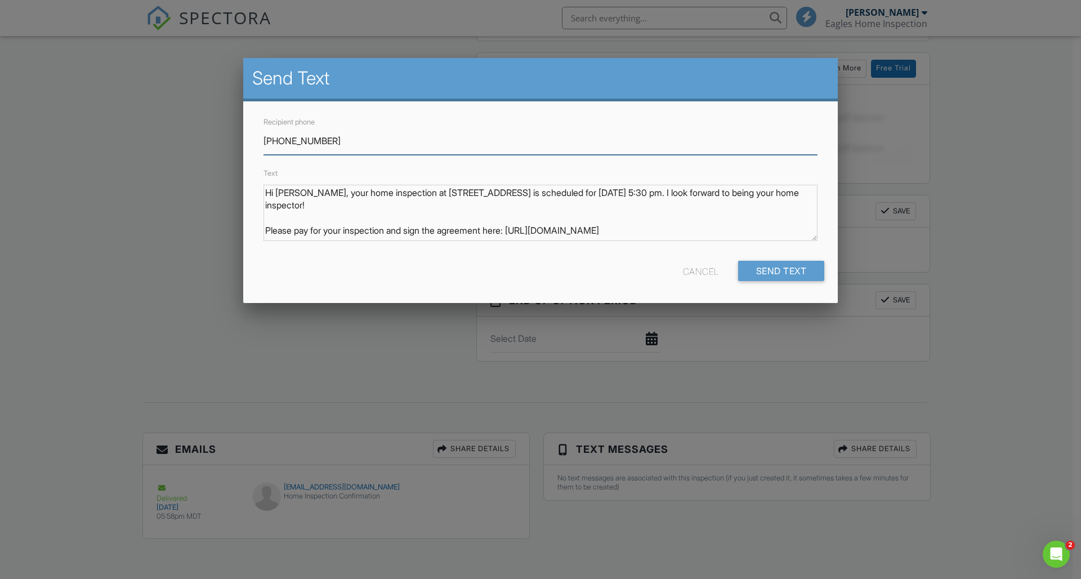
click at [346, 140] on input "[PHONE_NUMBER]" at bounding box center [541, 141] width 554 height 28
click at [351, 141] on input "[PHONE_NUMBER]" at bounding box center [541, 141] width 554 height 28
type input "[PHONE_NUMBER]"
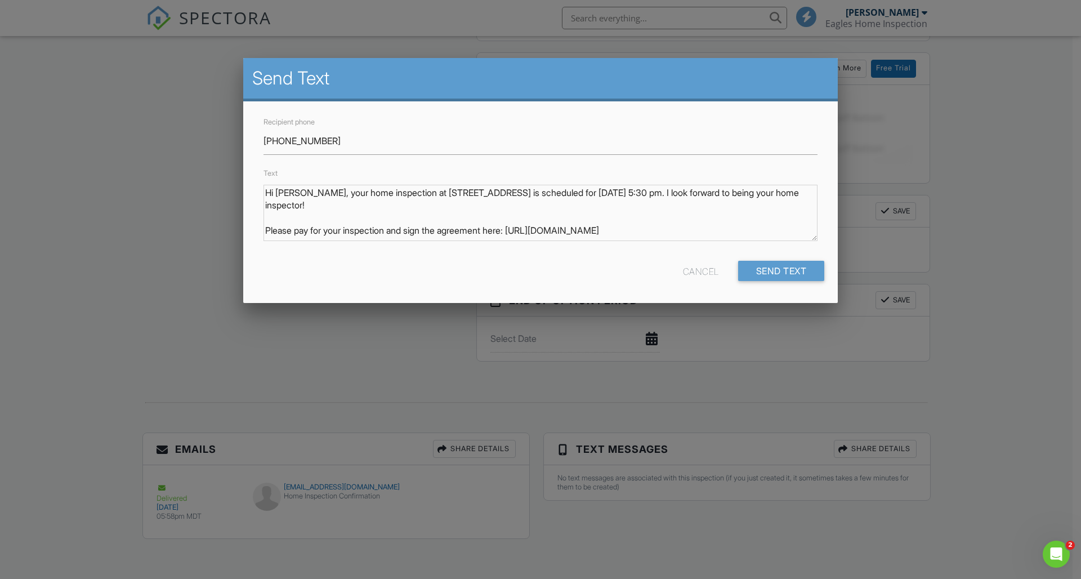
click at [695, 269] on div "Cancel" at bounding box center [701, 271] width 36 height 20
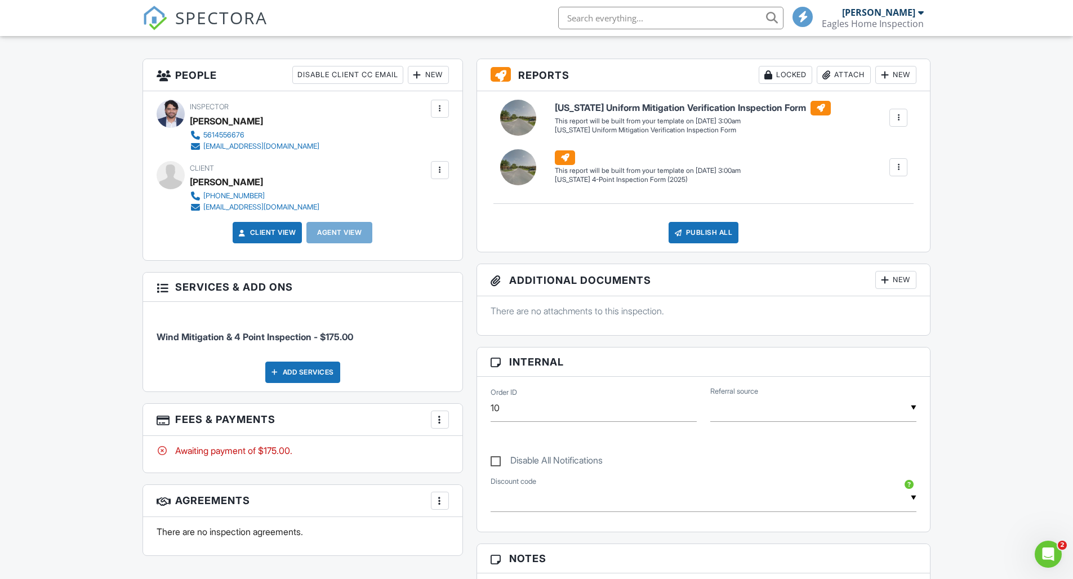
scroll to position [0, 0]
